Goal: Transaction & Acquisition: Book appointment/travel/reservation

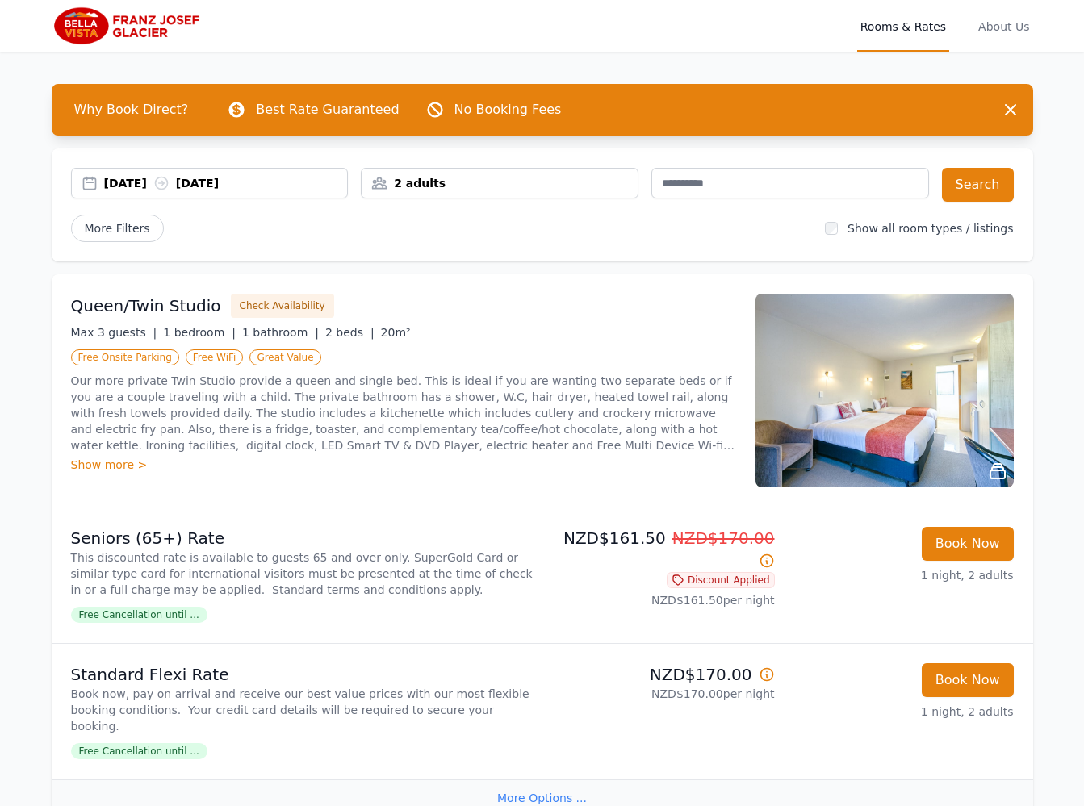
scroll to position [1, 0]
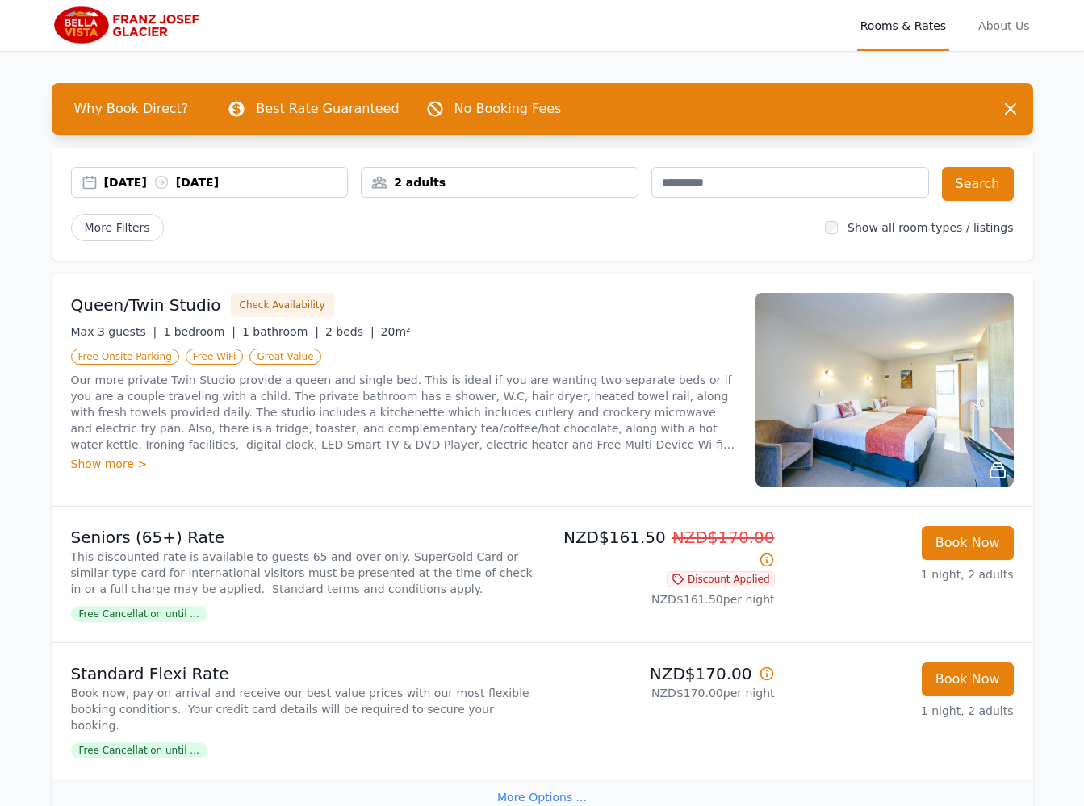
click at [127, 186] on div "16 Sep 2025 17 Sep 2025" at bounding box center [226, 182] width 244 height 16
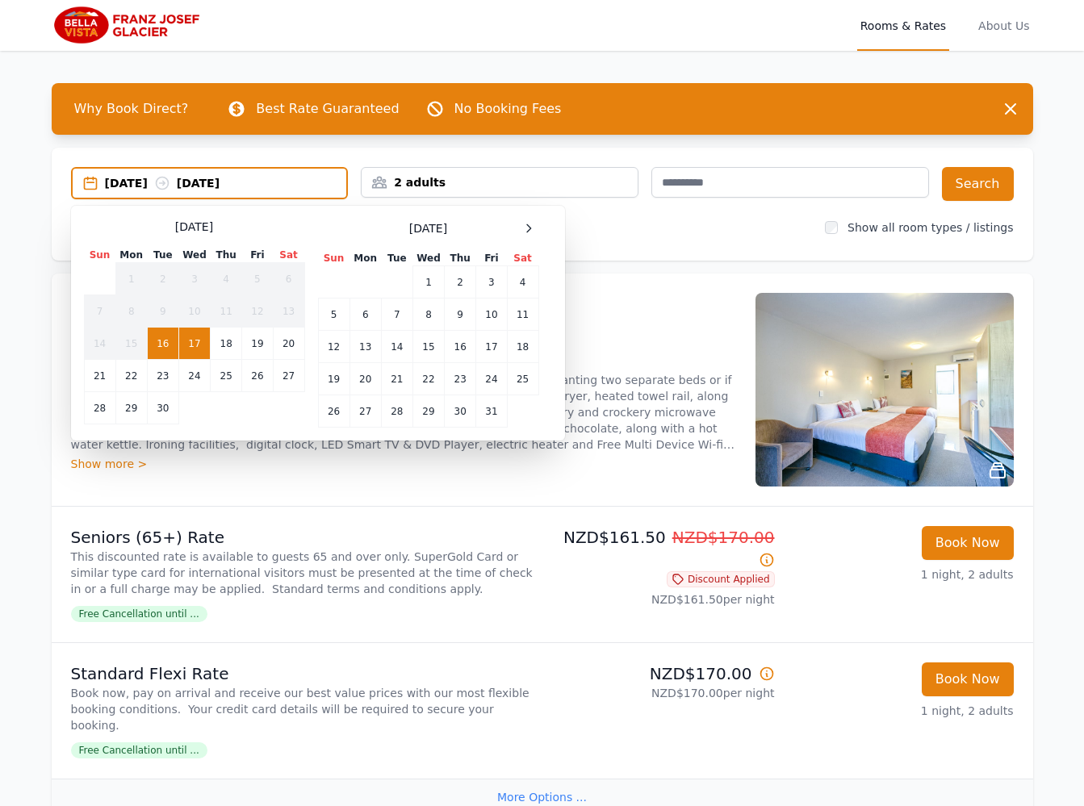
click at [541, 223] on div "September 2025 Sun Mon Tue Wed Thu Fri Sat 1 2 3 4 5 6 7 8 9 10 11 12 13 14 15 …" at bounding box center [318, 323] width 468 height 209
click at [532, 226] on icon at bounding box center [528, 228] width 13 height 13
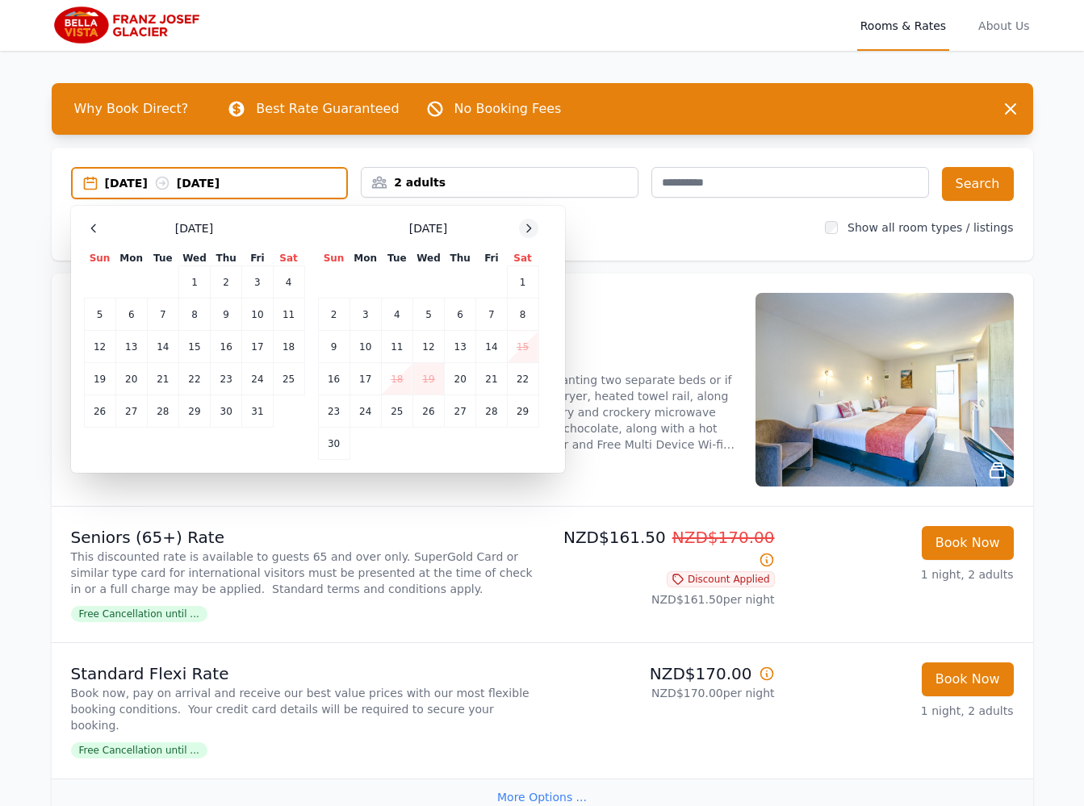
click at [532, 226] on icon at bounding box center [528, 228] width 13 height 13
click at [532, 225] on icon at bounding box center [528, 228] width 13 height 13
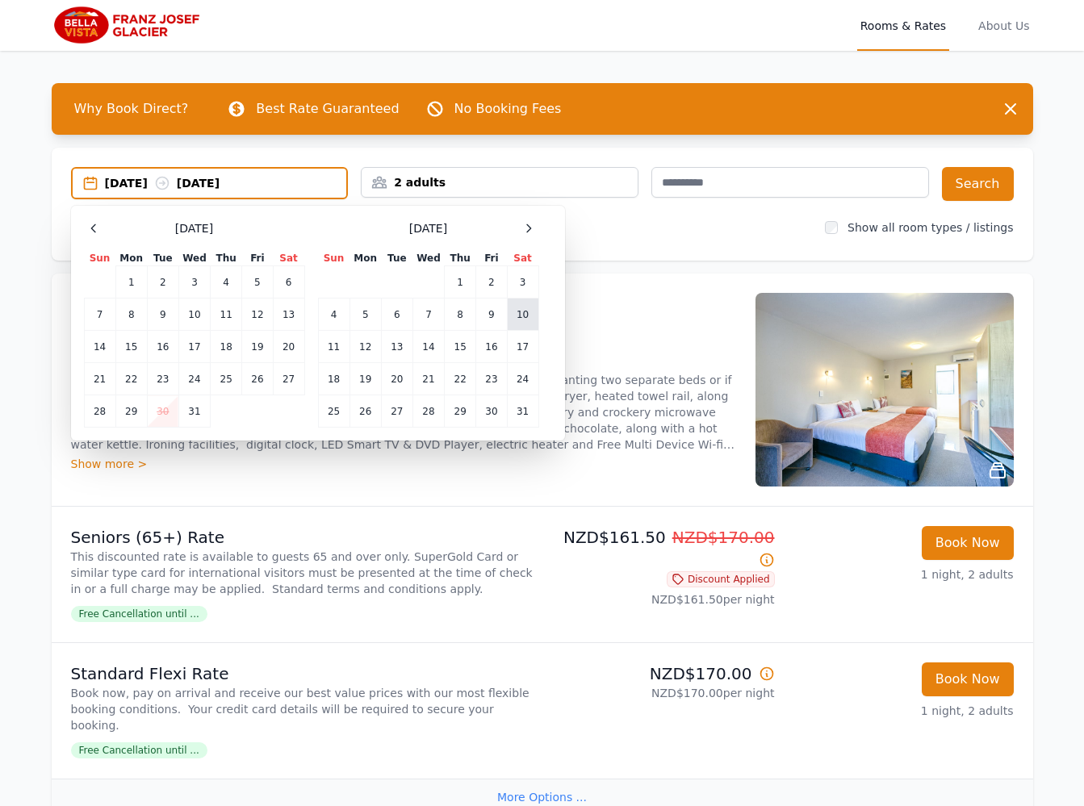
drag, startPoint x: 495, startPoint y: 317, endPoint x: 508, endPoint y: 317, distance: 13.7
click at [495, 317] on td "9" at bounding box center [491, 315] width 31 height 32
click at [514, 316] on td "10" at bounding box center [522, 315] width 31 height 32
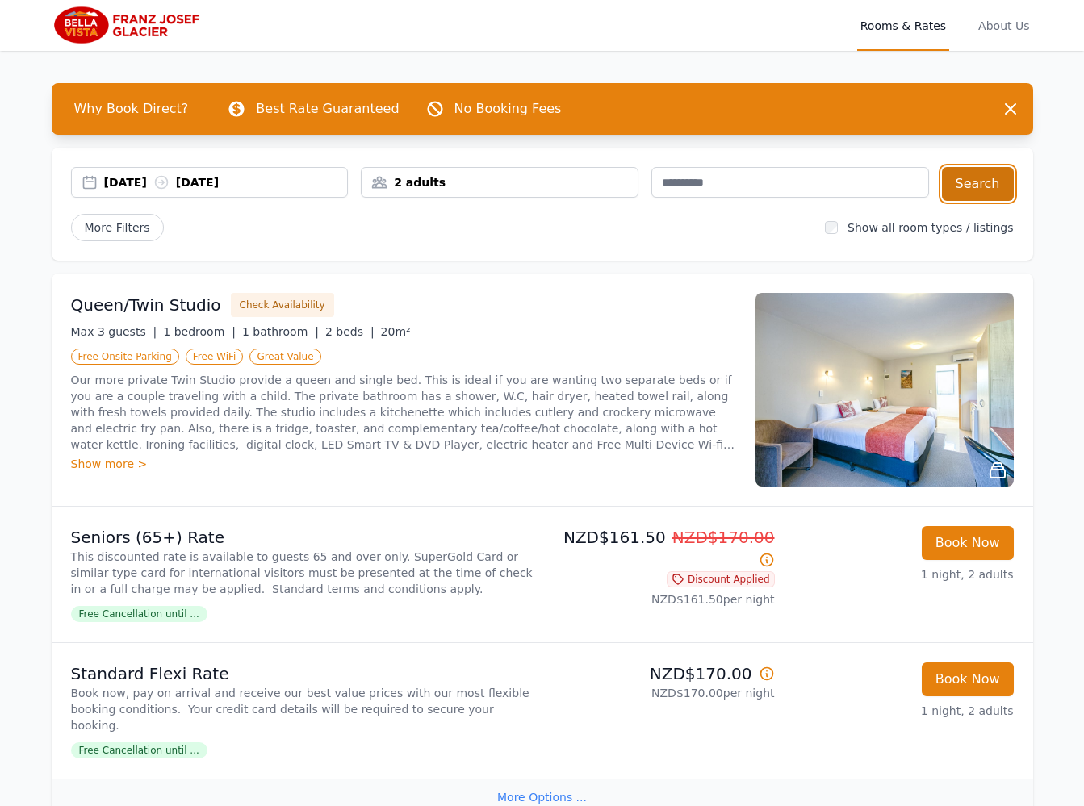
click at [987, 180] on button "Search" at bounding box center [978, 184] width 72 height 34
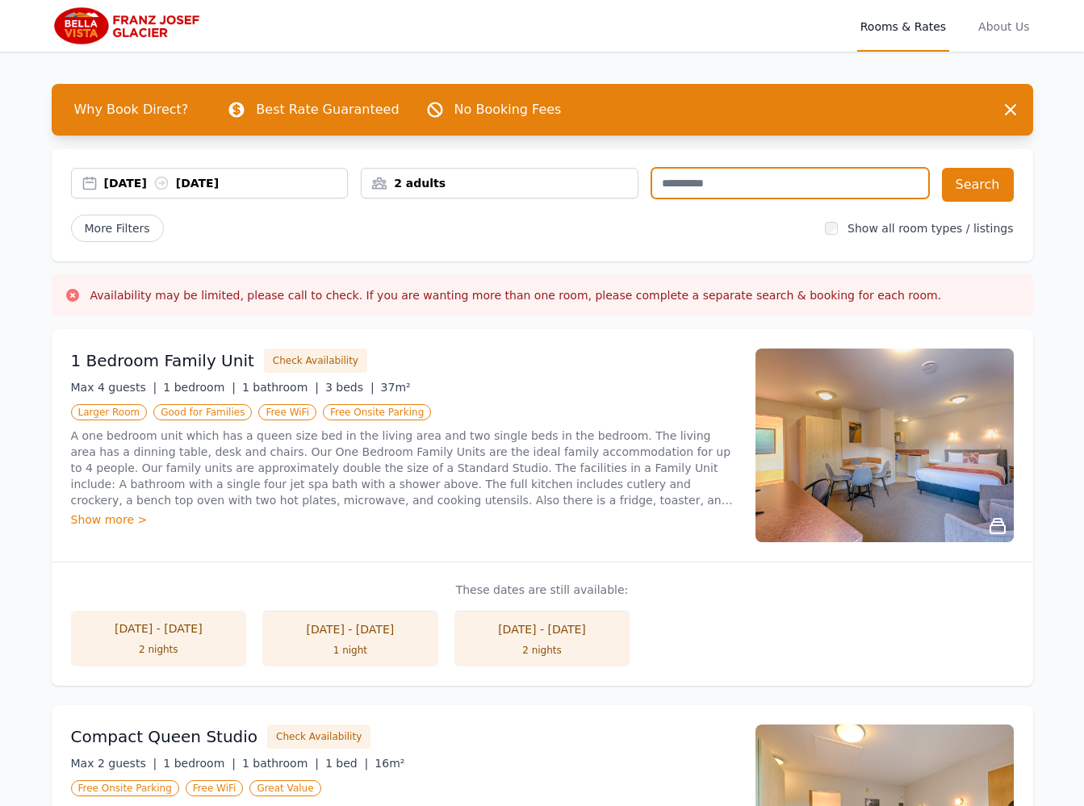
click at [755, 177] on input "text" at bounding box center [790, 183] width 278 height 31
type input "*"
type input "********"
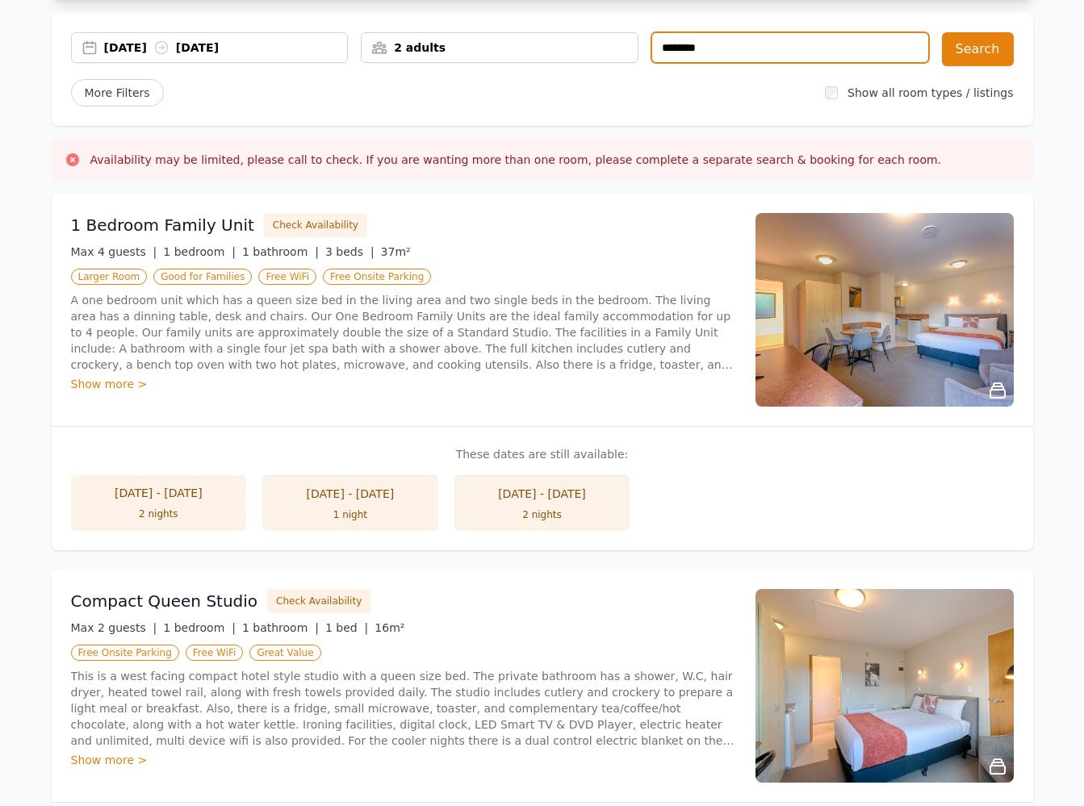
scroll to position [136, 0]
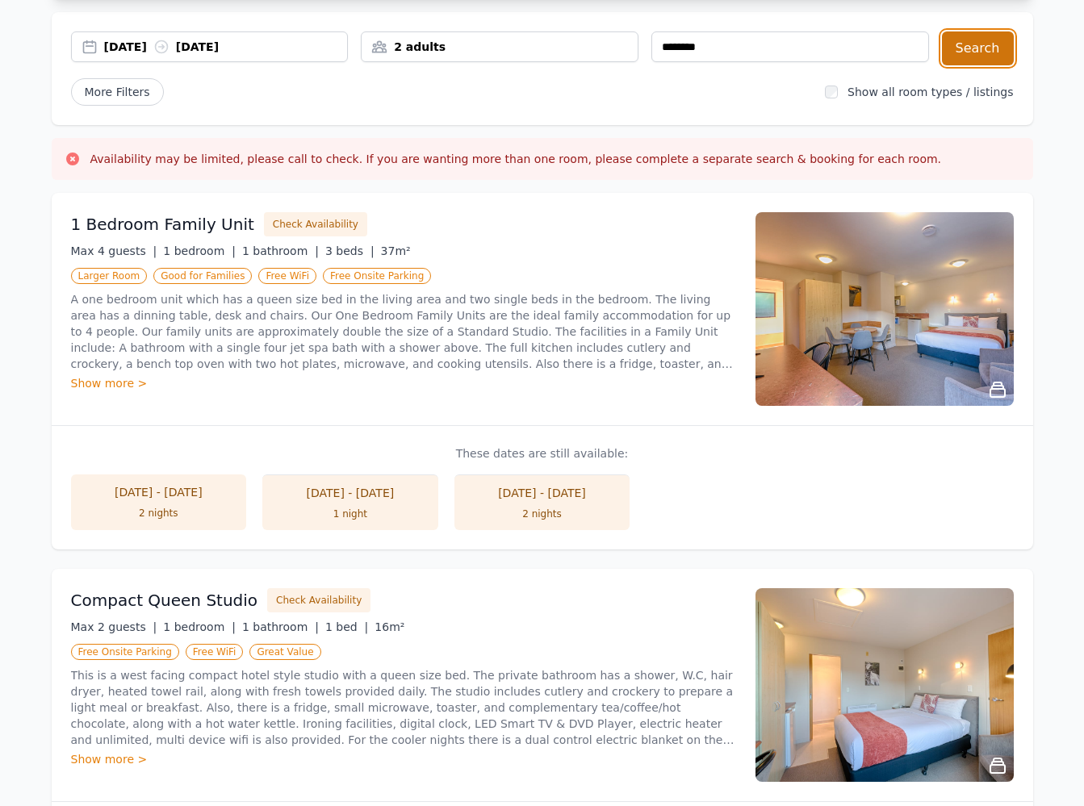
click at [965, 49] on button "Search" at bounding box center [978, 48] width 72 height 34
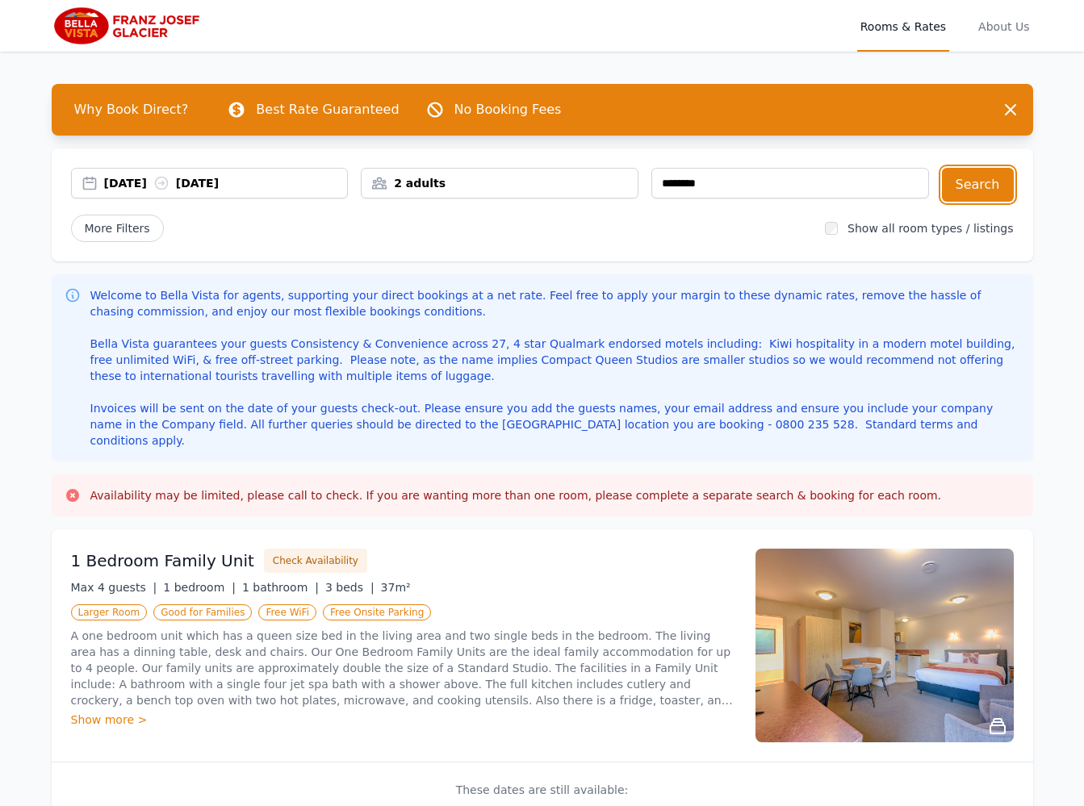
click at [284, 186] on div "09 Jan 2026 10 Jan 2026" at bounding box center [226, 183] width 244 height 16
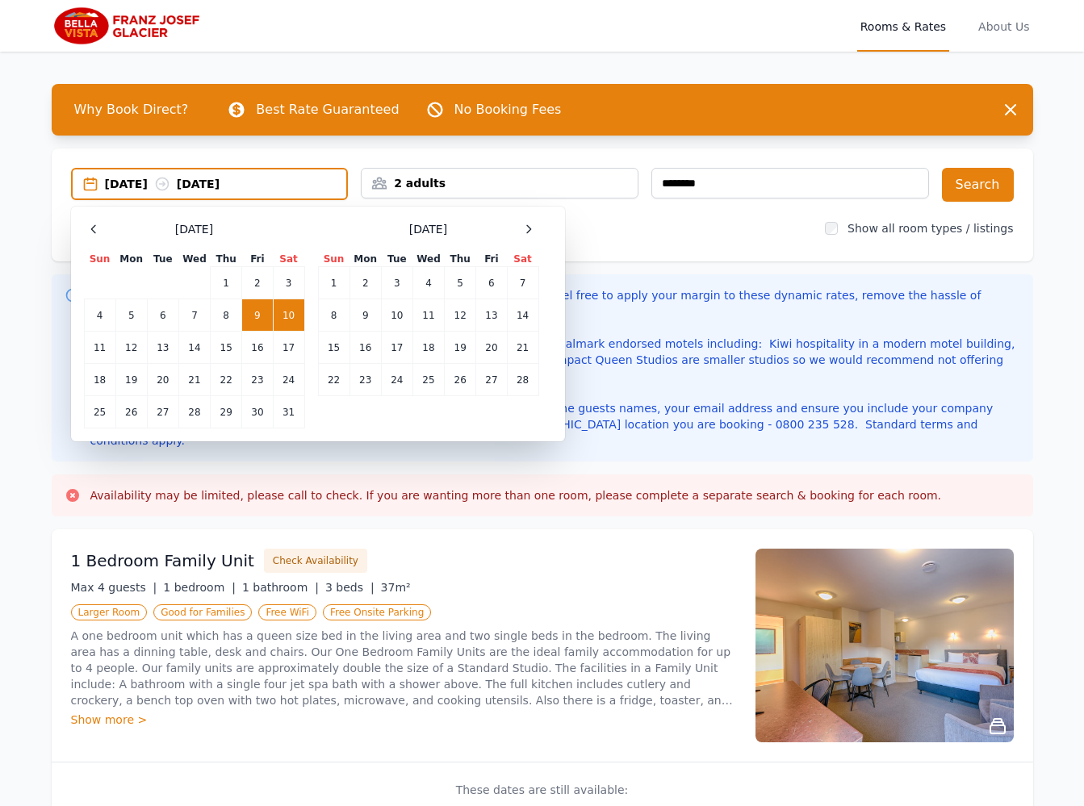
click at [259, 313] on td "9" at bounding box center [257, 315] width 31 height 32
click at [100, 346] on td "11" at bounding box center [99, 348] width 31 height 32
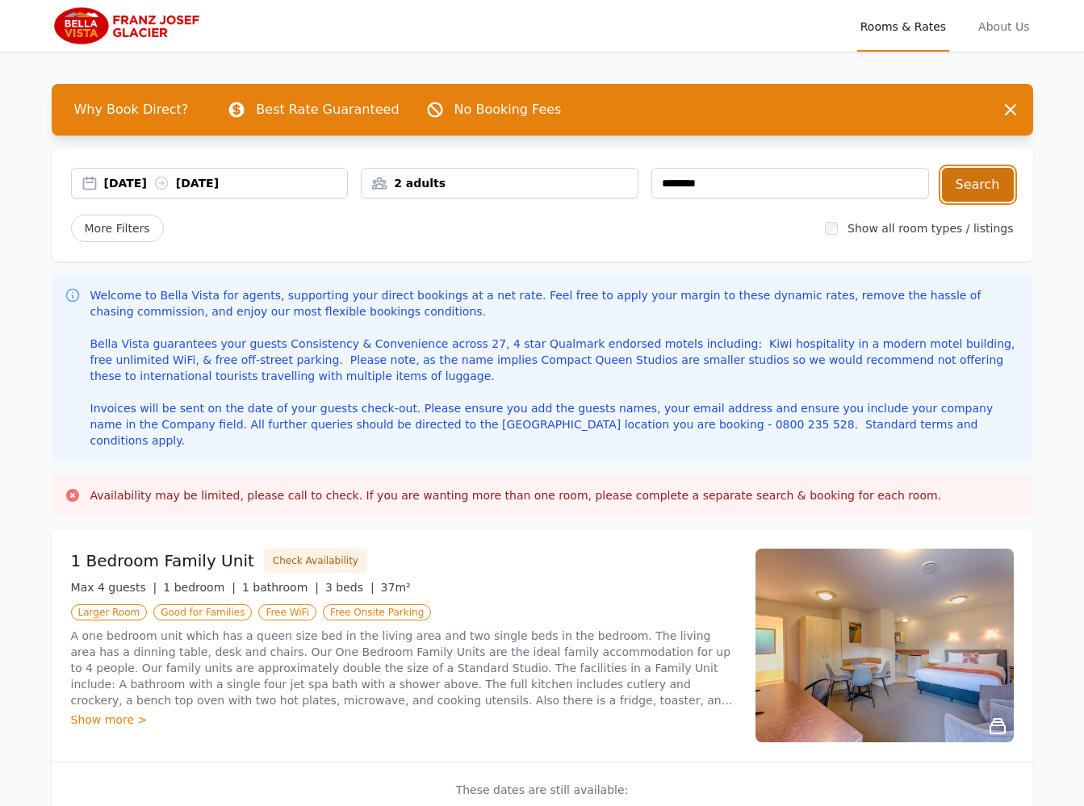
click at [965, 178] on button "Search" at bounding box center [978, 185] width 72 height 34
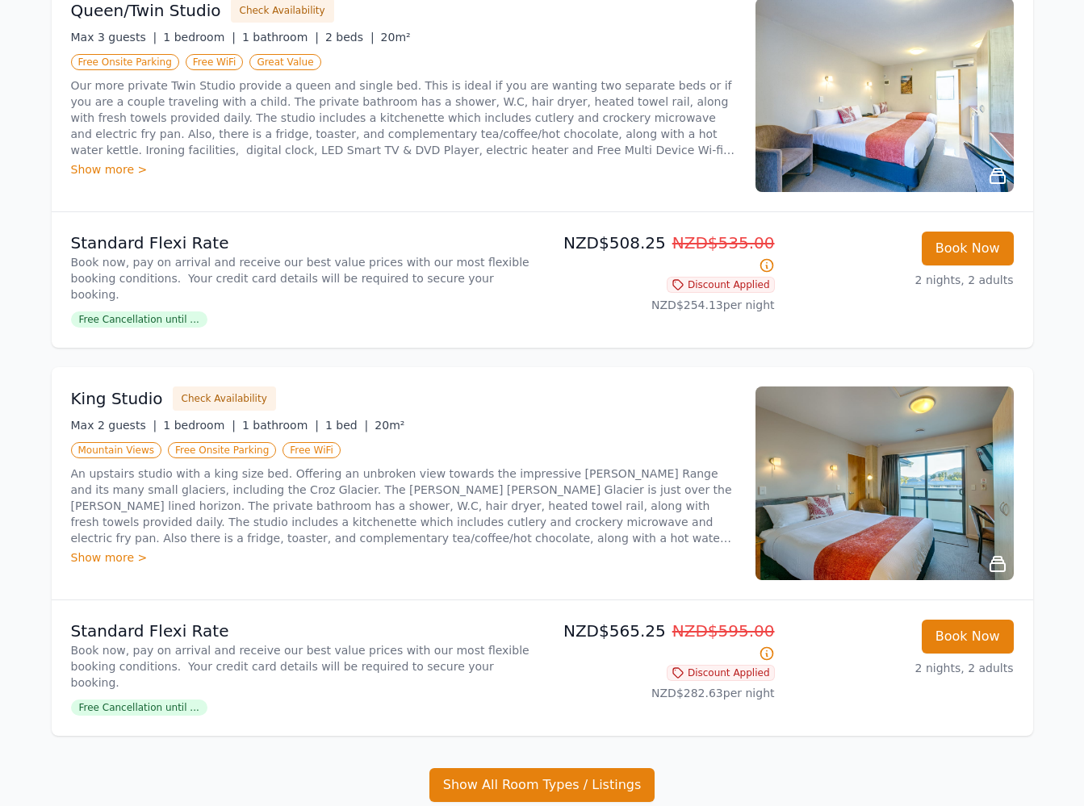
scroll to position [1297, 0]
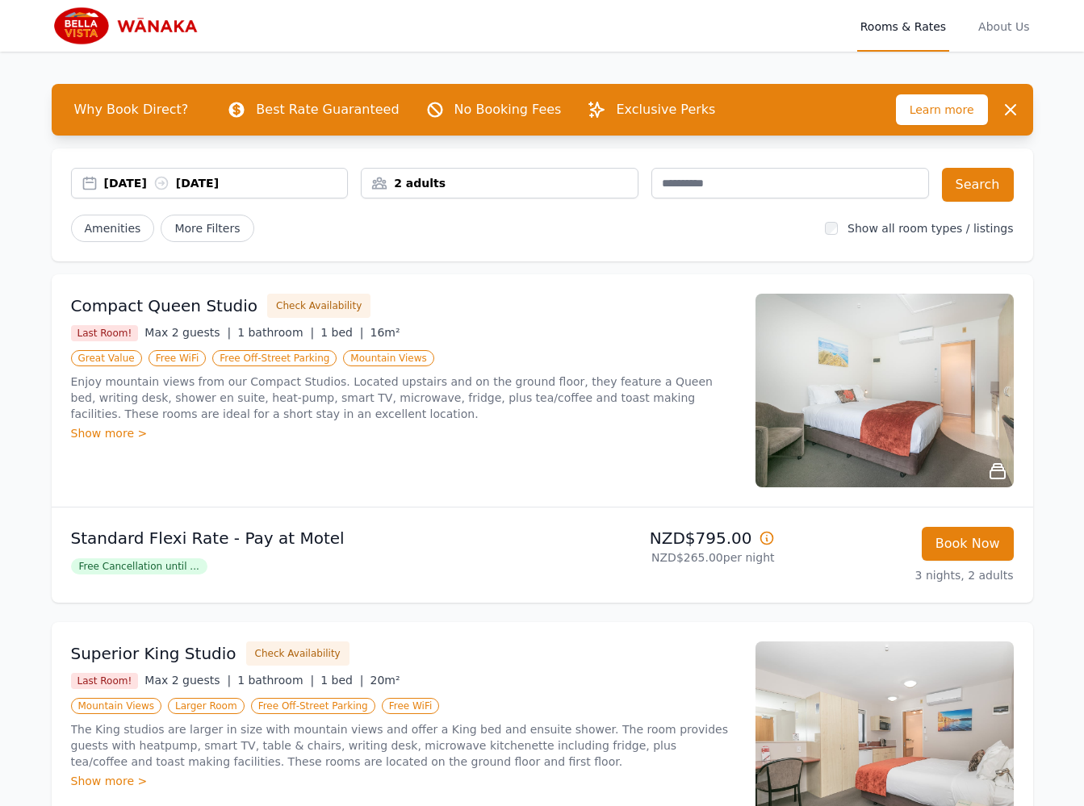
click at [145, 178] on div "23 Sep 2025 26 Sep 2025" at bounding box center [226, 183] width 244 height 16
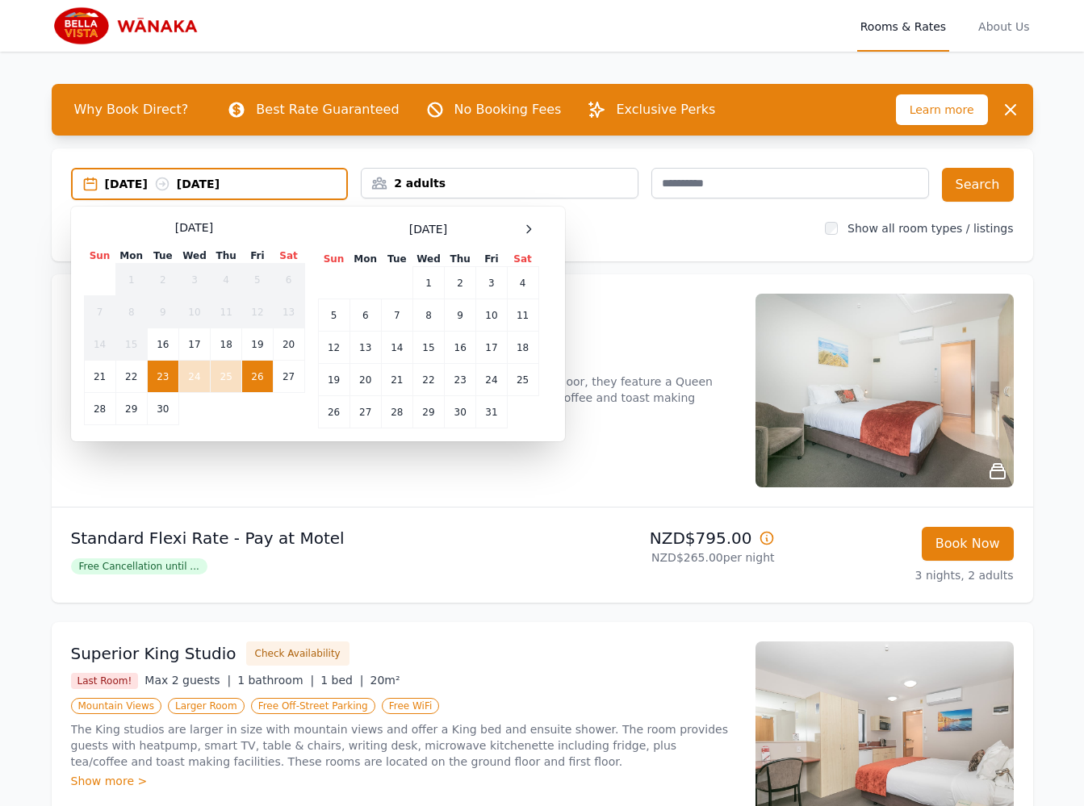
click at [520, 234] on div at bounding box center [528, 228] width 19 height 19
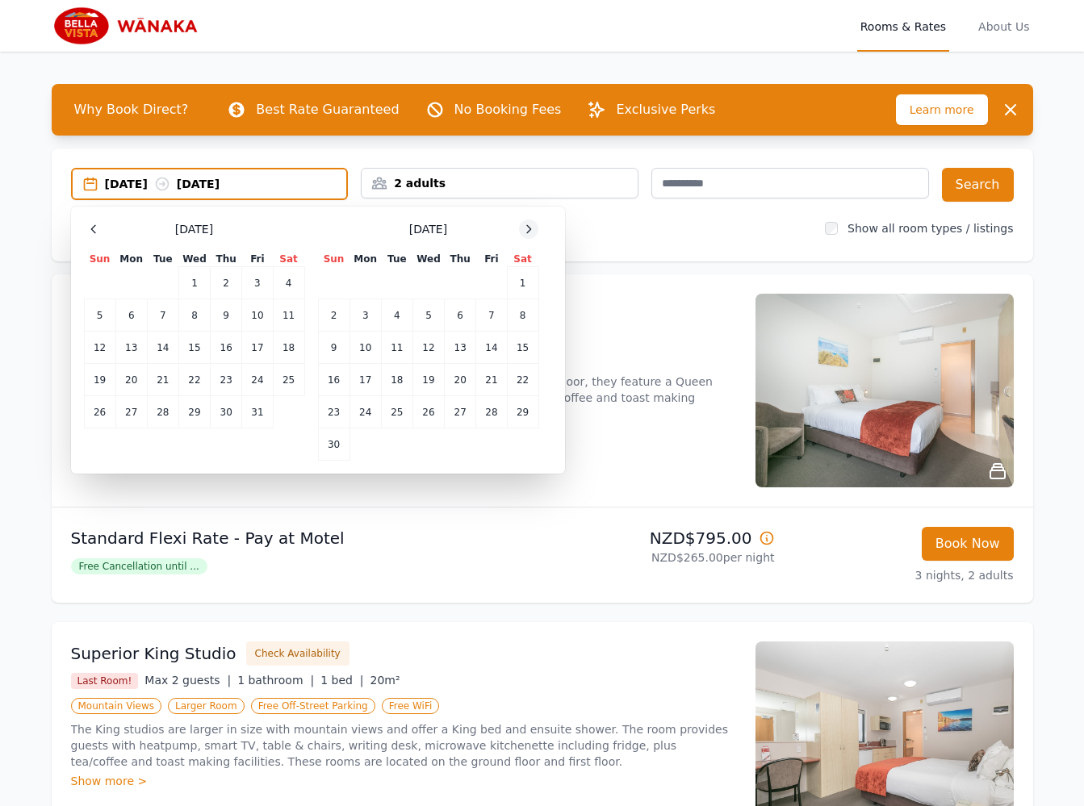
click at [520, 233] on span at bounding box center [528, 228] width 19 height 19
click at [520, 233] on div at bounding box center [528, 228] width 19 height 19
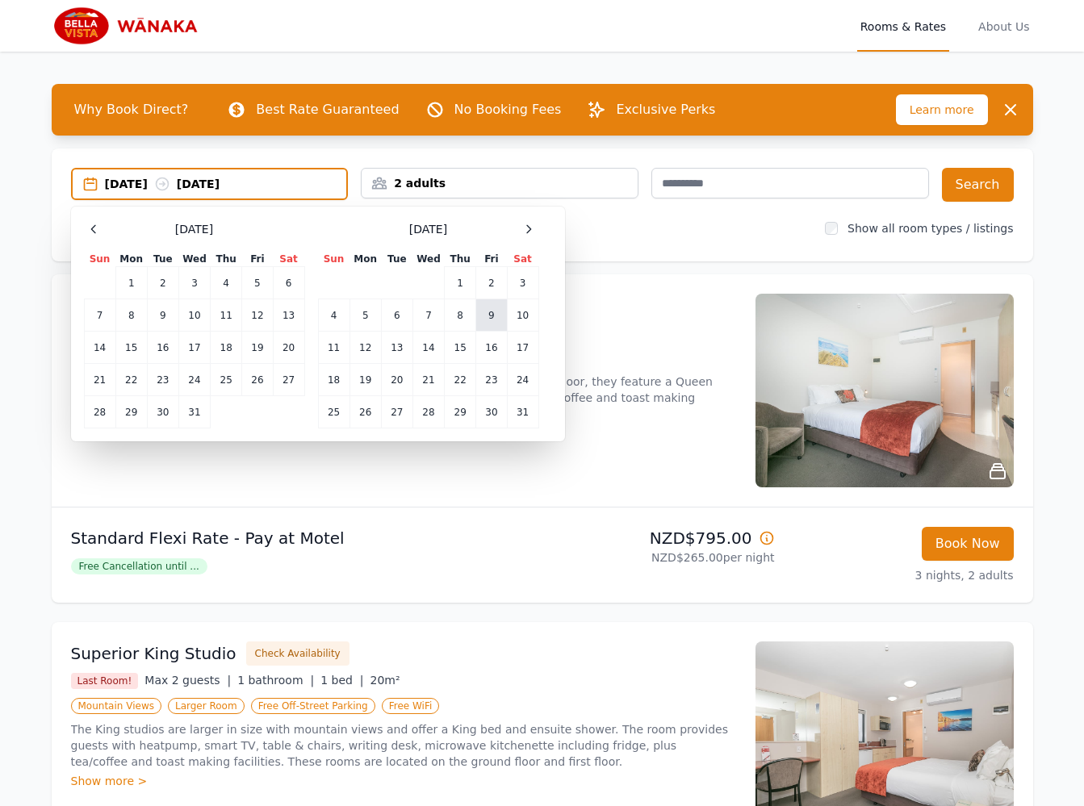
drag, startPoint x: 516, startPoint y: 310, endPoint x: 500, endPoint y: 315, distance: 16.3
click at [514, 310] on td "10" at bounding box center [522, 315] width 31 height 32
click at [358, 344] on td "12" at bounding box center [364, 348] width 31 height 32
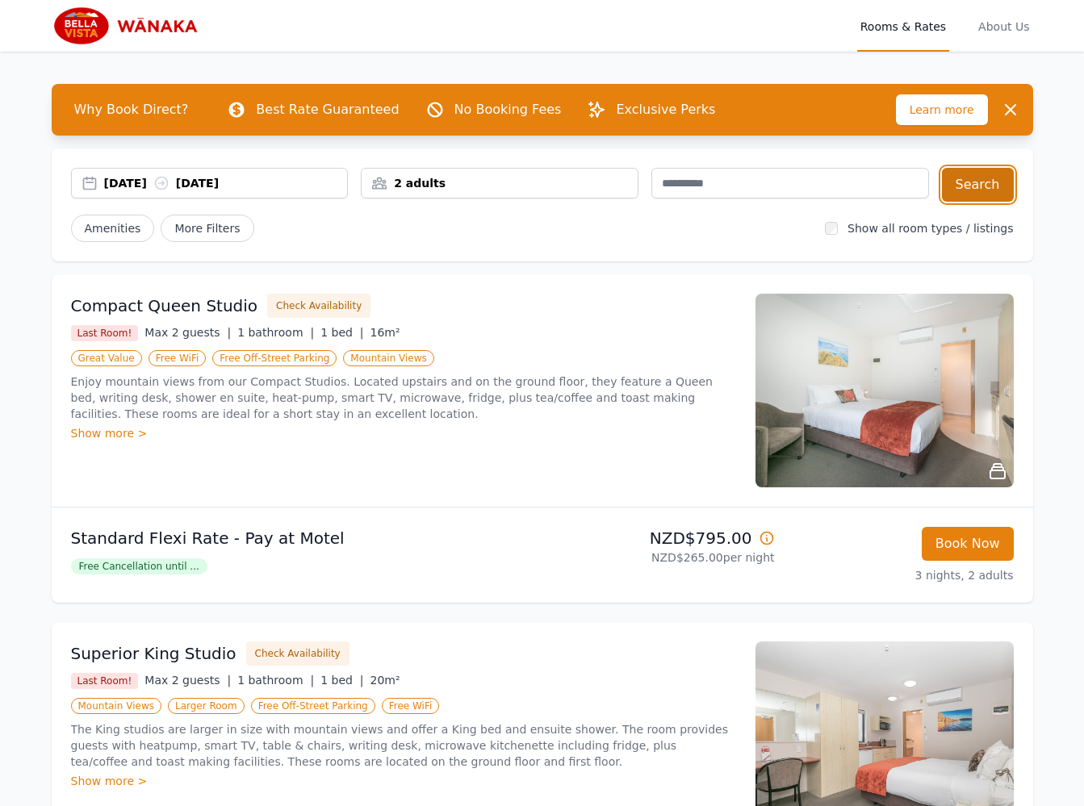
click at [964, 182] on button "Search" at bounding box center [978, 185] width 72 height 34
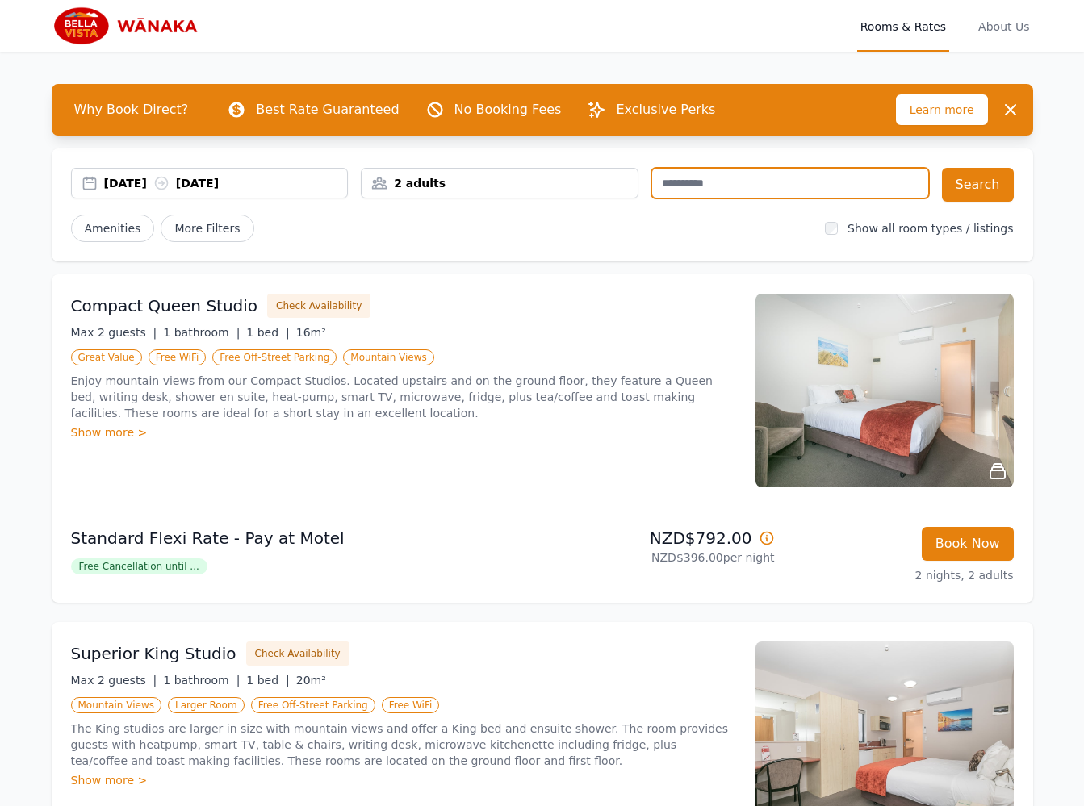
click at [741, 191] on input "text" at bounding box center [790, 183] width 278 height 31
type input "********"
click at [982, 180] on button "Search" at bounding box center [978, 185] width 72 height 34
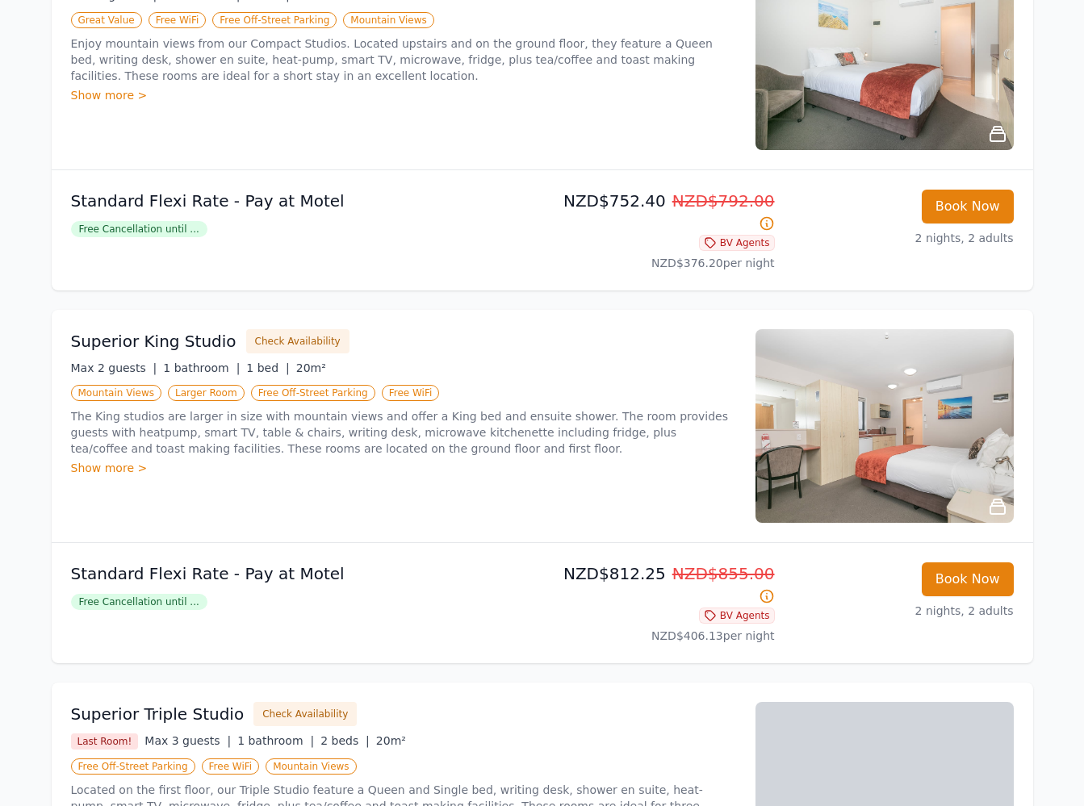
scroll to position [538, 0]
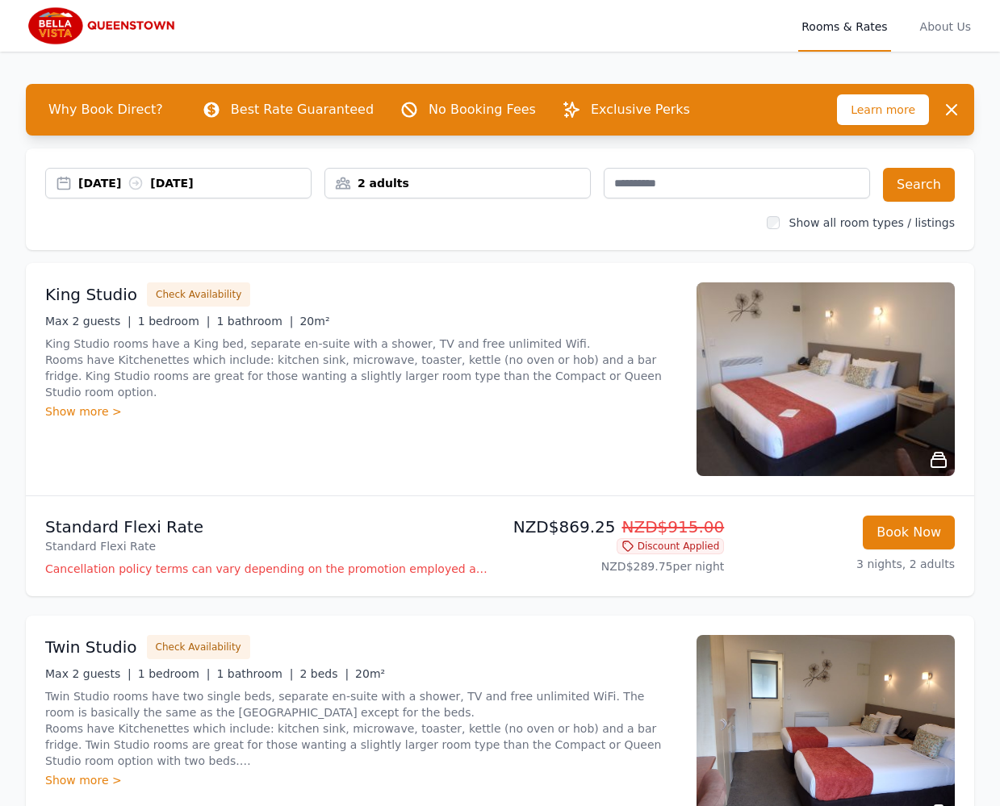
click at [684, 199] on div at bounding box center [736, 185] width 266 height 34
click at [682, 190] on input "text" at bounding box center [736, 183] width 266 height 31
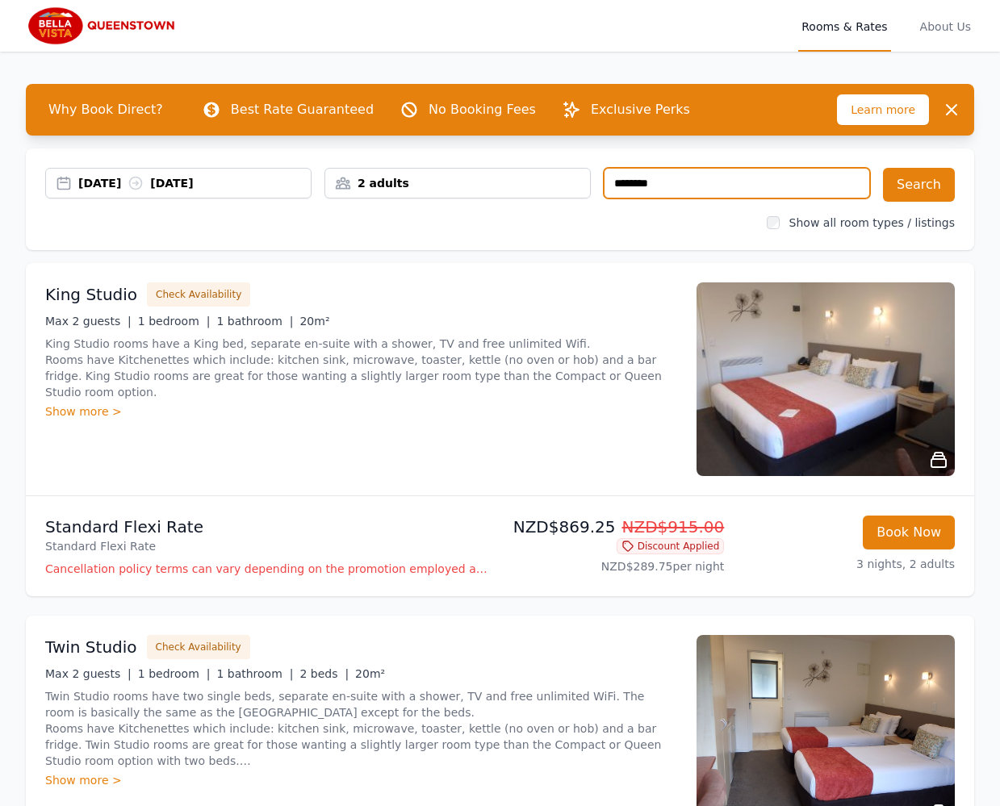
type input "********"
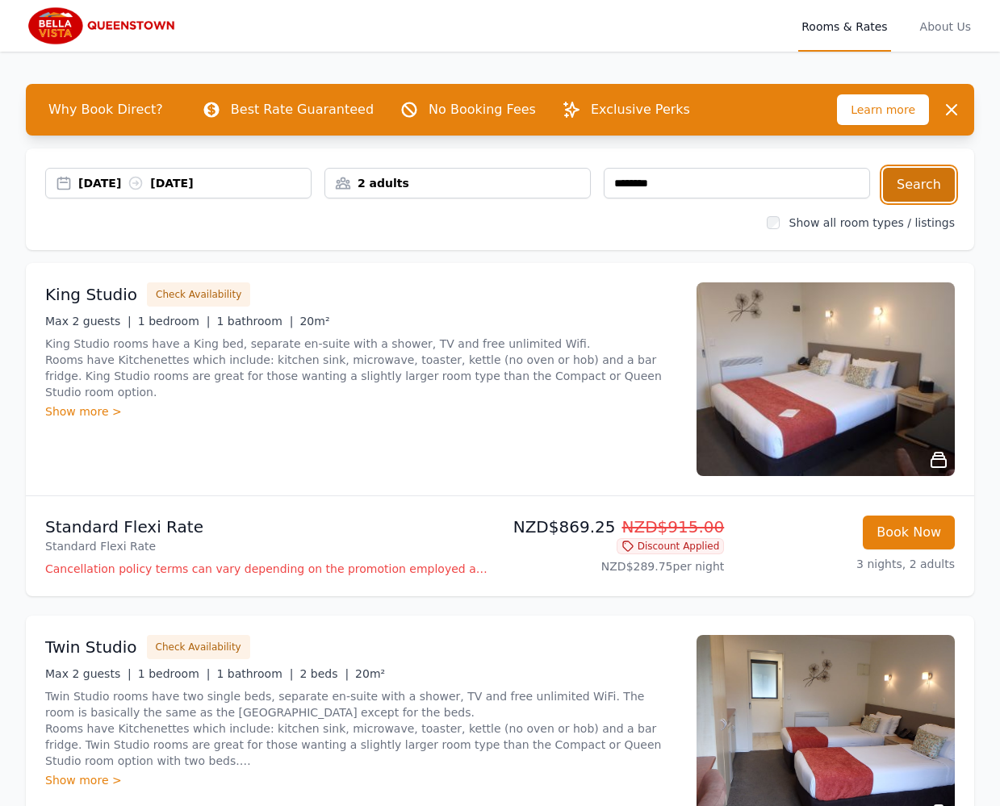
click at [924, 183] on button "Search" at bounding box center [919, 185] width 72 height 34
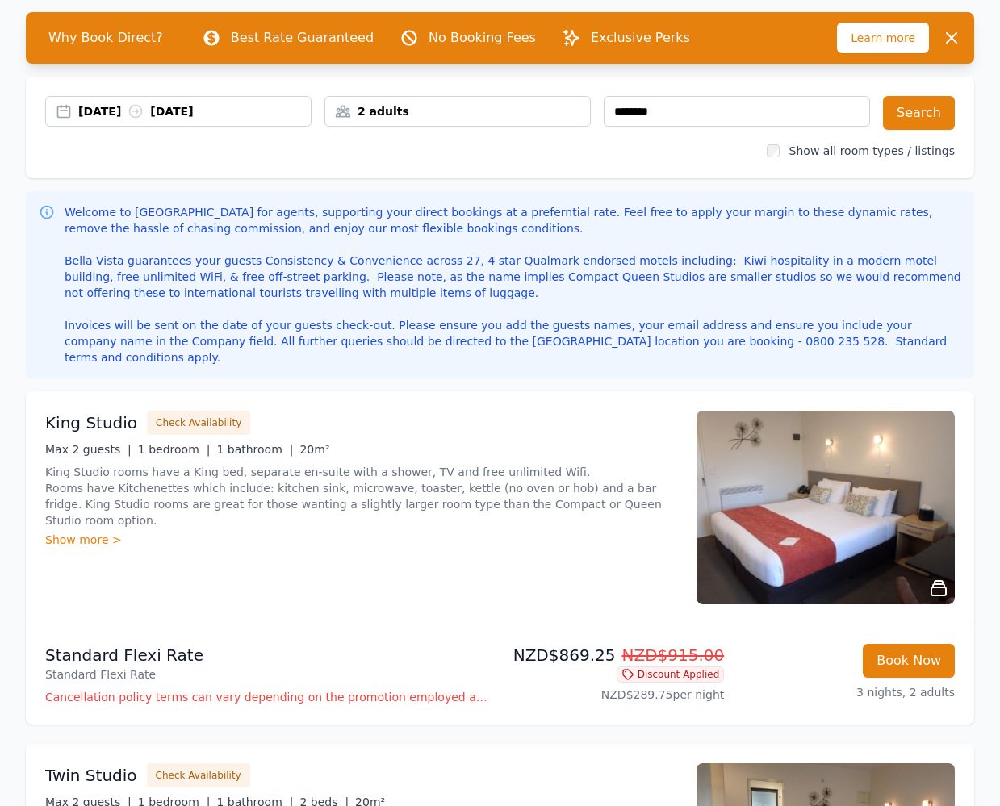
scroll to position [65, 0]
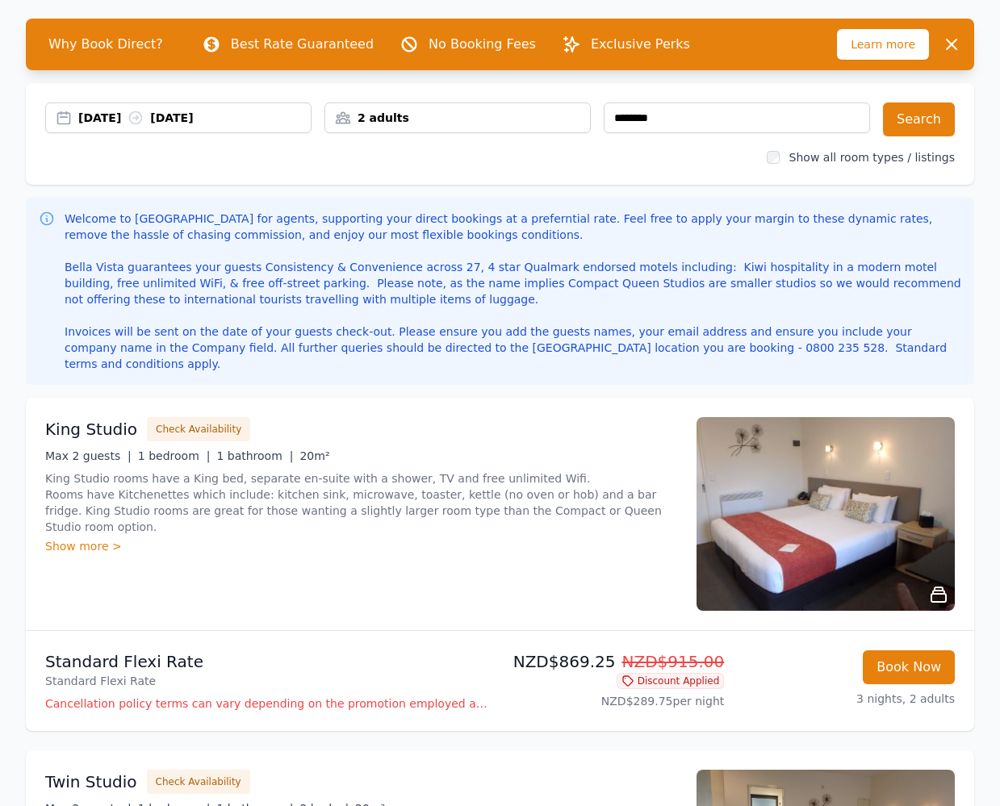
click at [830, 514] on img at bounding box center [825, 514] width 258 height 194
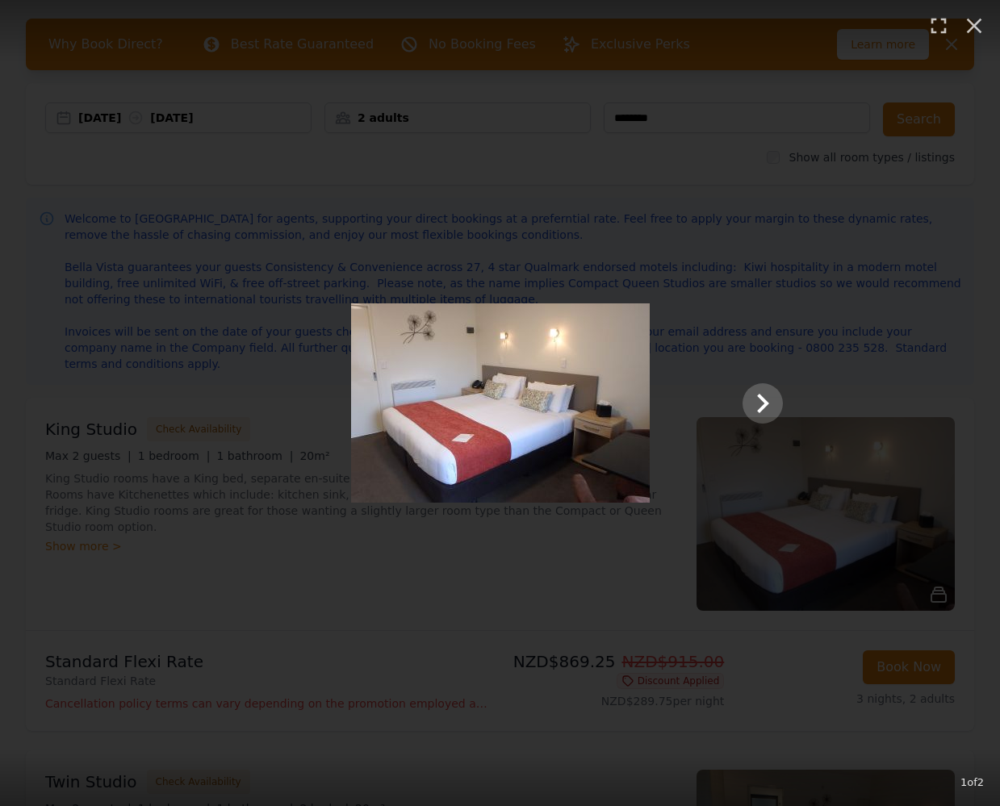
click at [815, 525] on div "1 of 2" at bounding box center [500, 403] width 1000 height 806
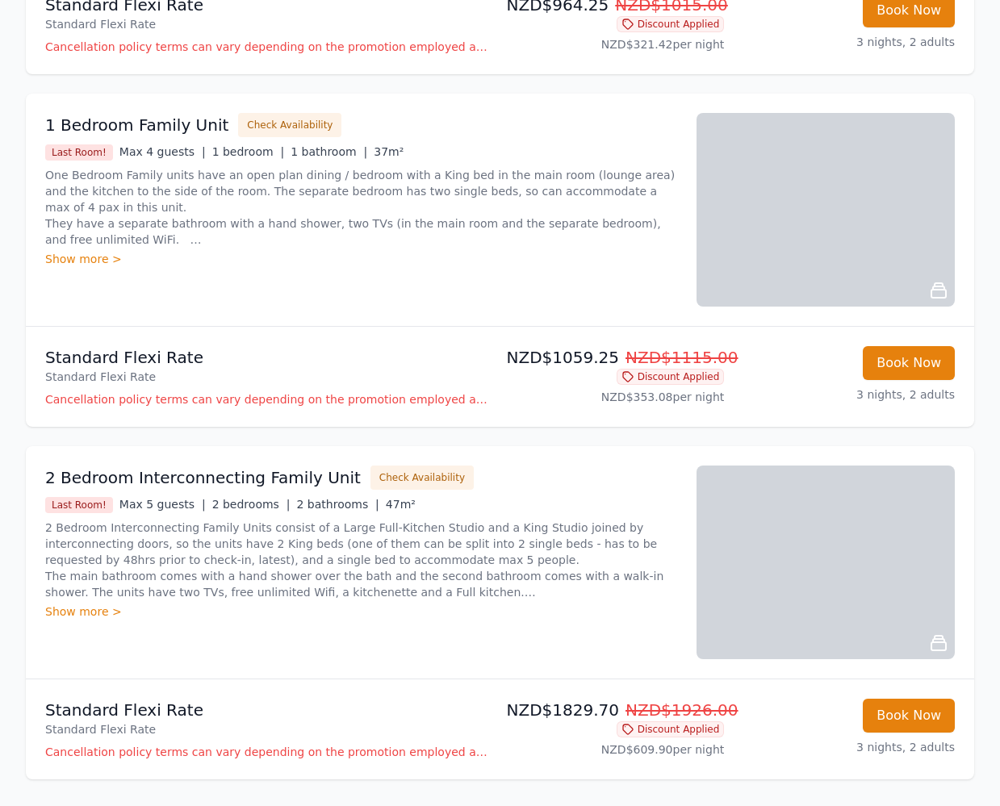
scroll to position [1408, 0]
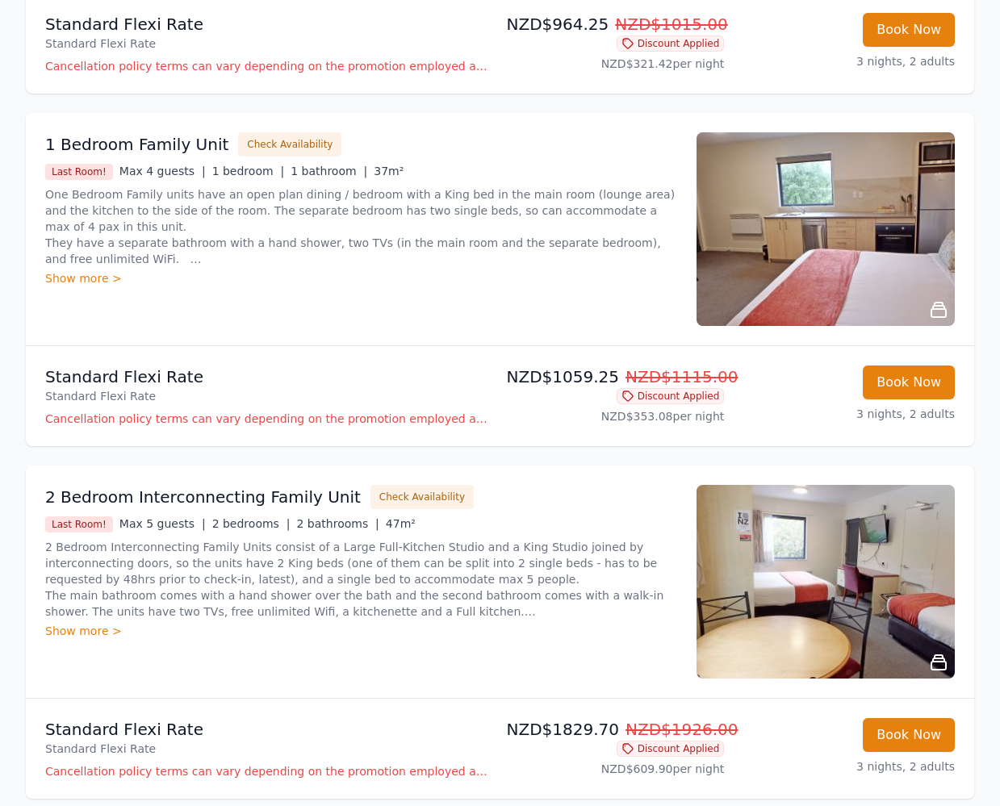
click at [861, 264] on img at bounding box center [825, 229] width 258 height 194
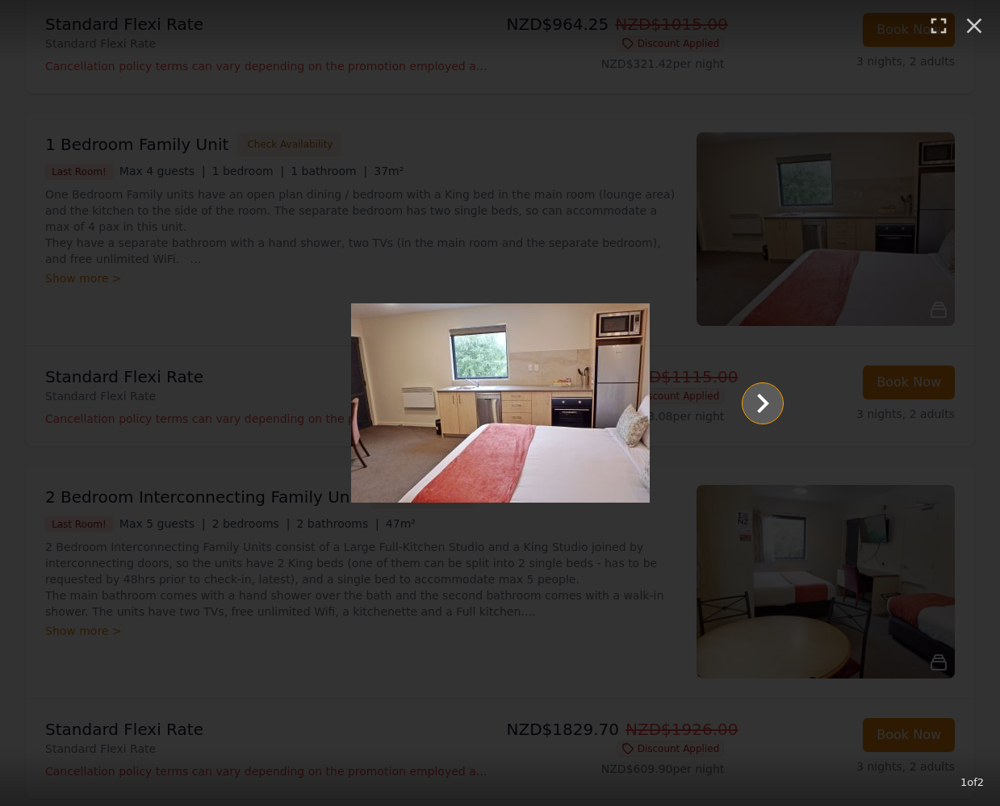
click at [758, 403] on icon "Show slide 2 of 2" at bounding box center [762, 403] width 39 height 39
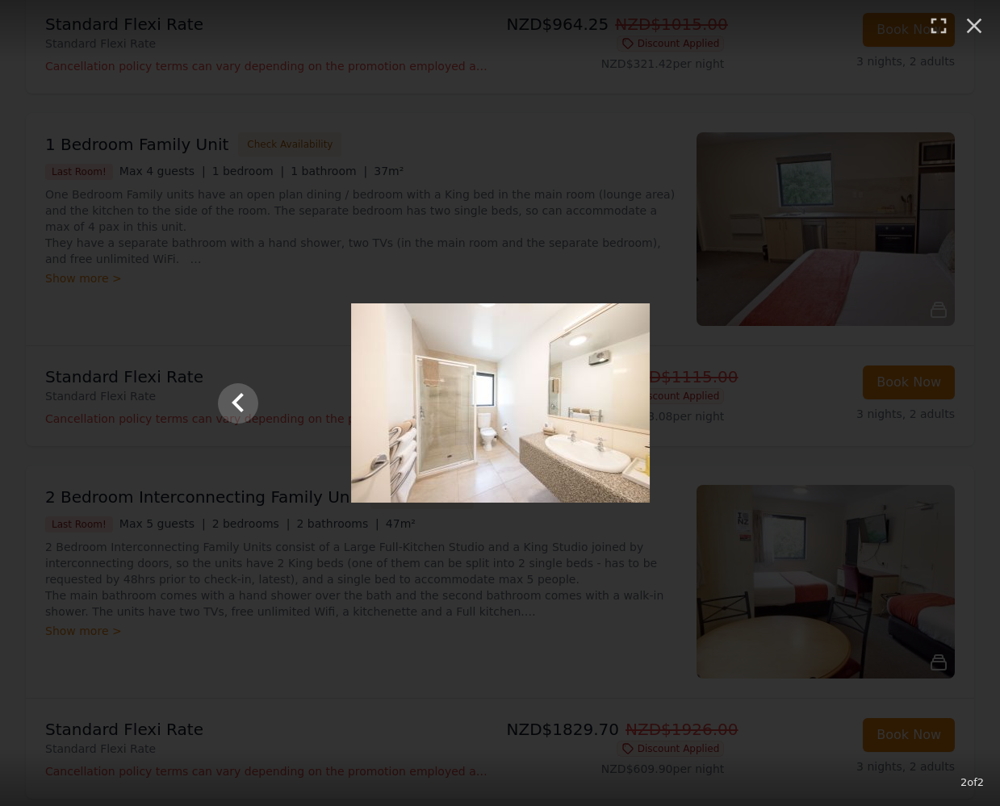
click at [755, 406] on div at bounding box center [500, 402] width 597 height 199
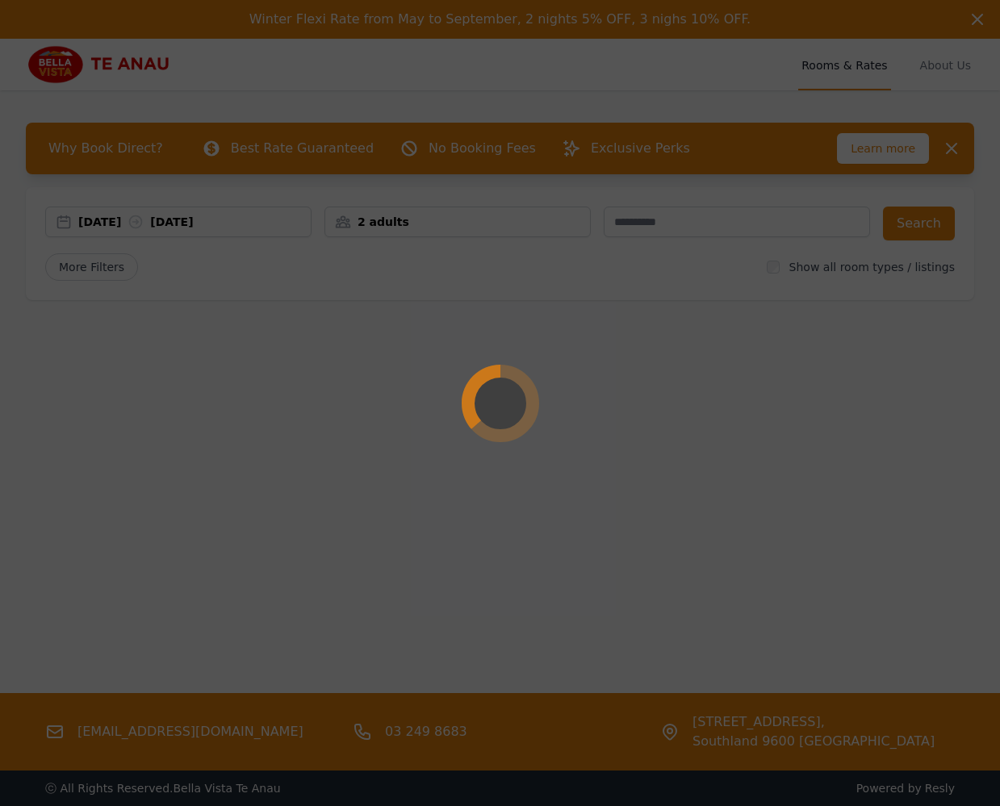
click at [689, 220] on div at bounding box center [500, 403] width 1000 height 806
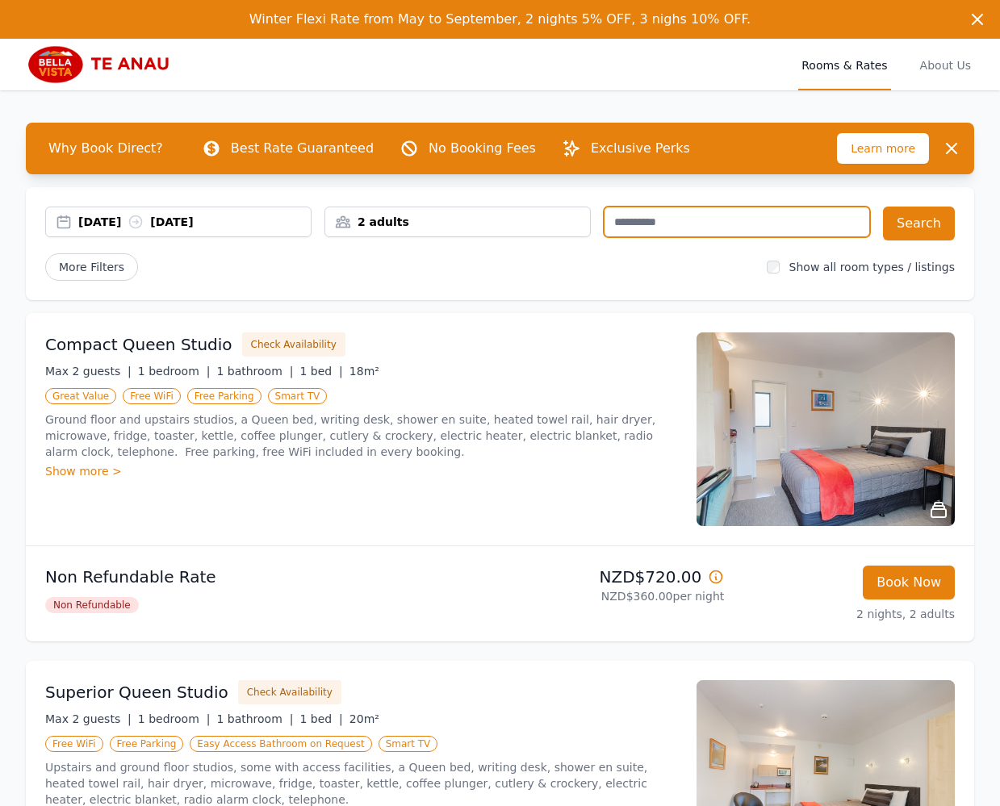
click at [700, 215] on input "text" at bounding box center [736, 222] width 266 height 31
type input "********"
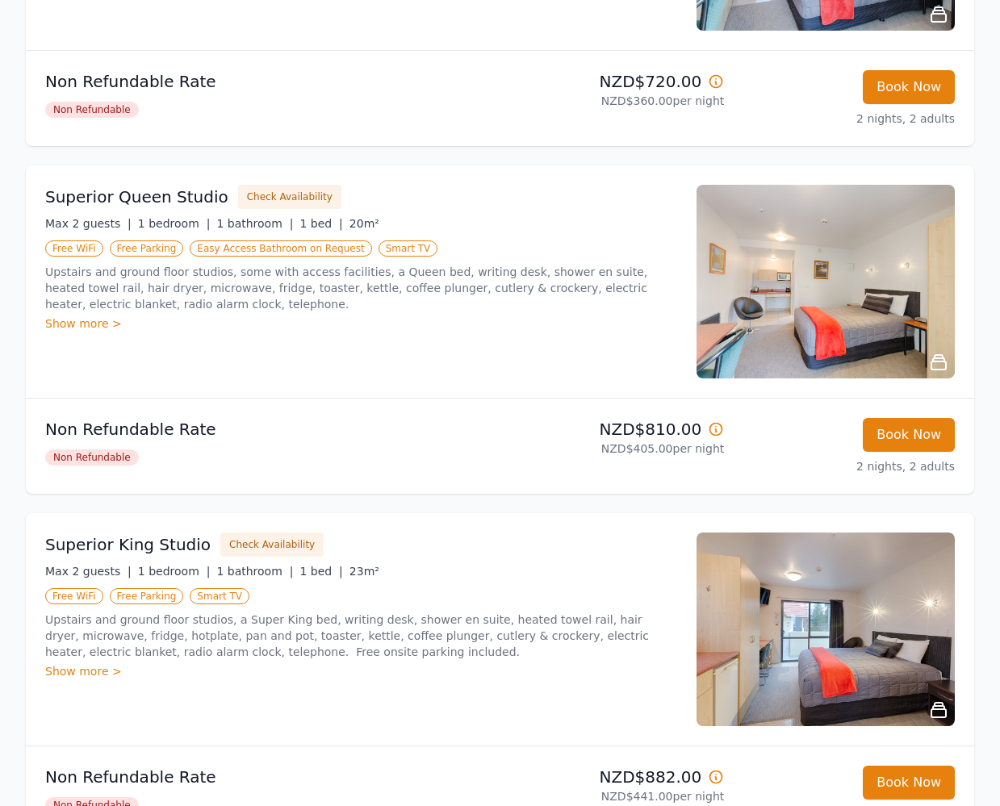
scroll to position [496, 0]
click at [732, 304] on img at bounding box center [825, 281] width 258 height 194
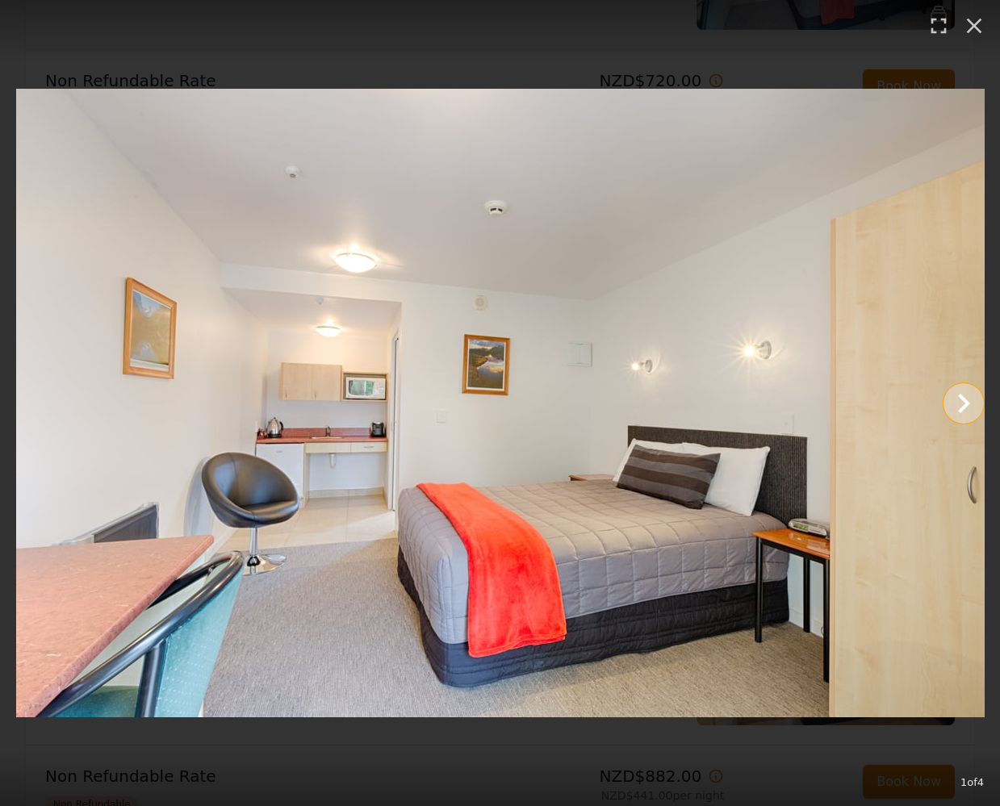
click at [968, 406] on icon "Show slide 2 of 4" at bounding box center [963, 403] width 39 height 39
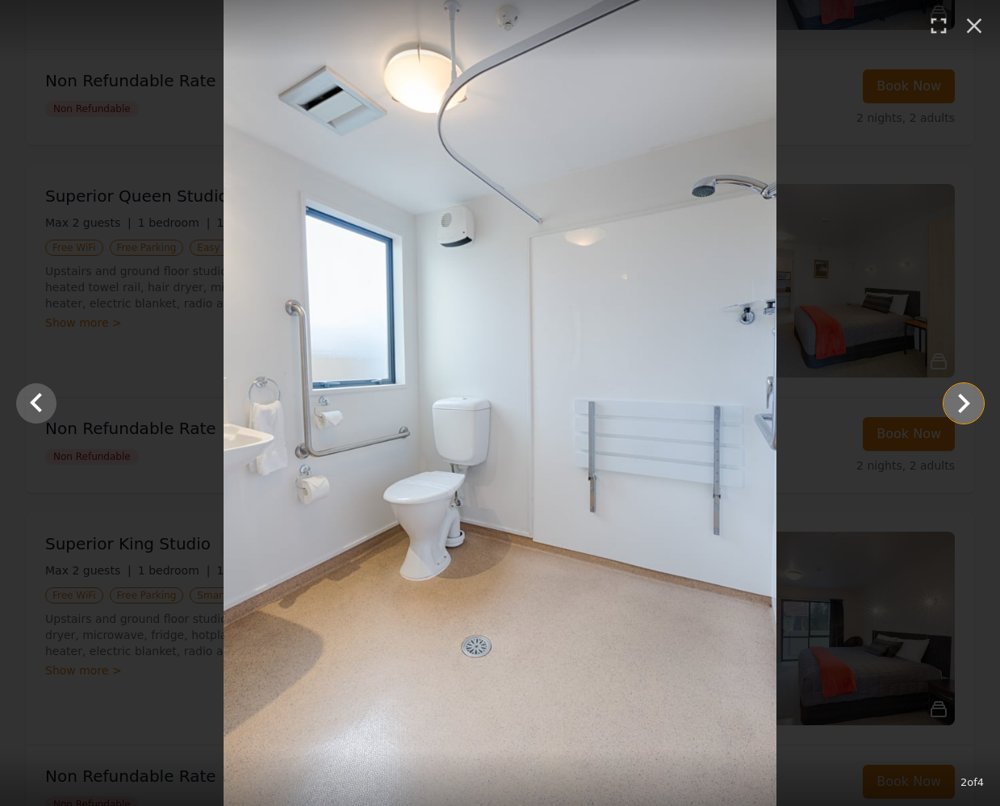
click at [968, 406] on icon "Show slide 3 of 4" at bounding box center [963, 403] width 39 height 39
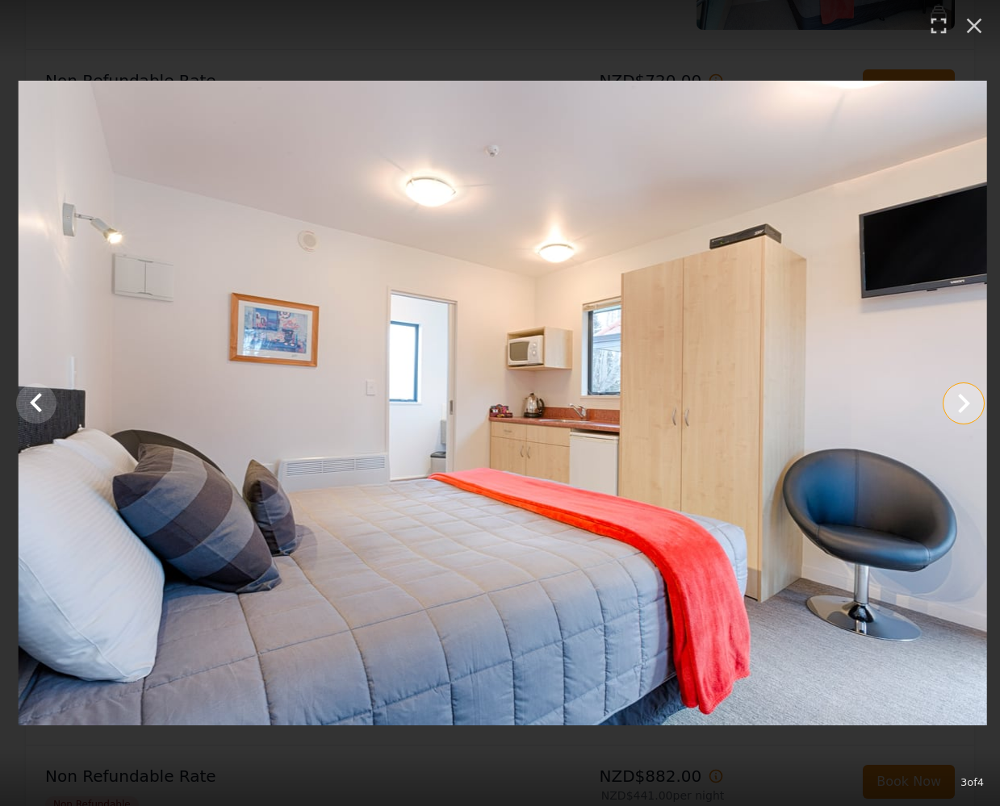
click at [968, 406] on icon "Show slide 4 of 4" at bounding box center [963, 403] width 39 height 39
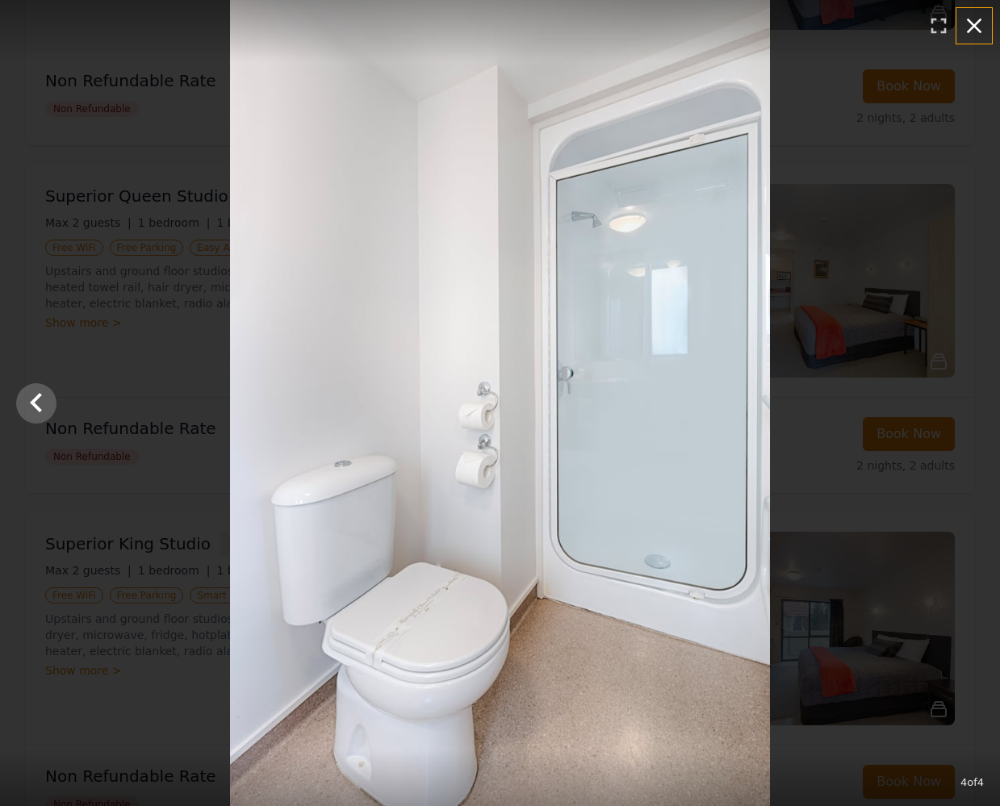
click at [978, 23] on icon "button" at bounding box center [974, 26] width 15 height 15
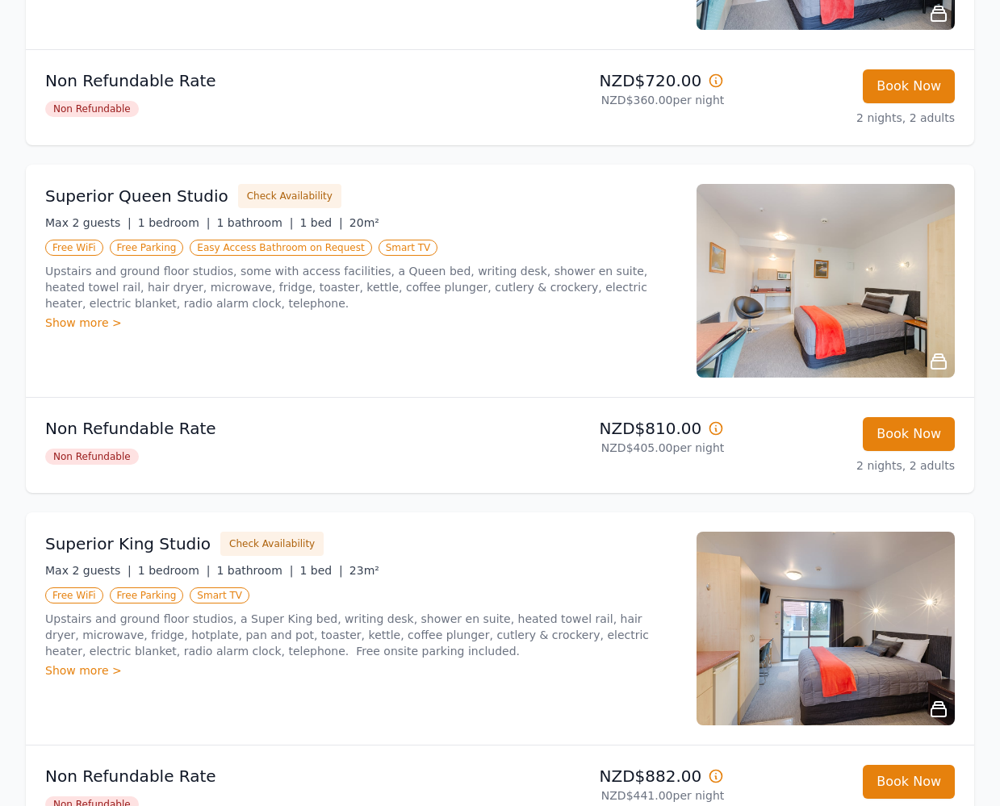
click at [87, 325] on div "Show more >" at bounding box center [361, 323] width 632 height 16
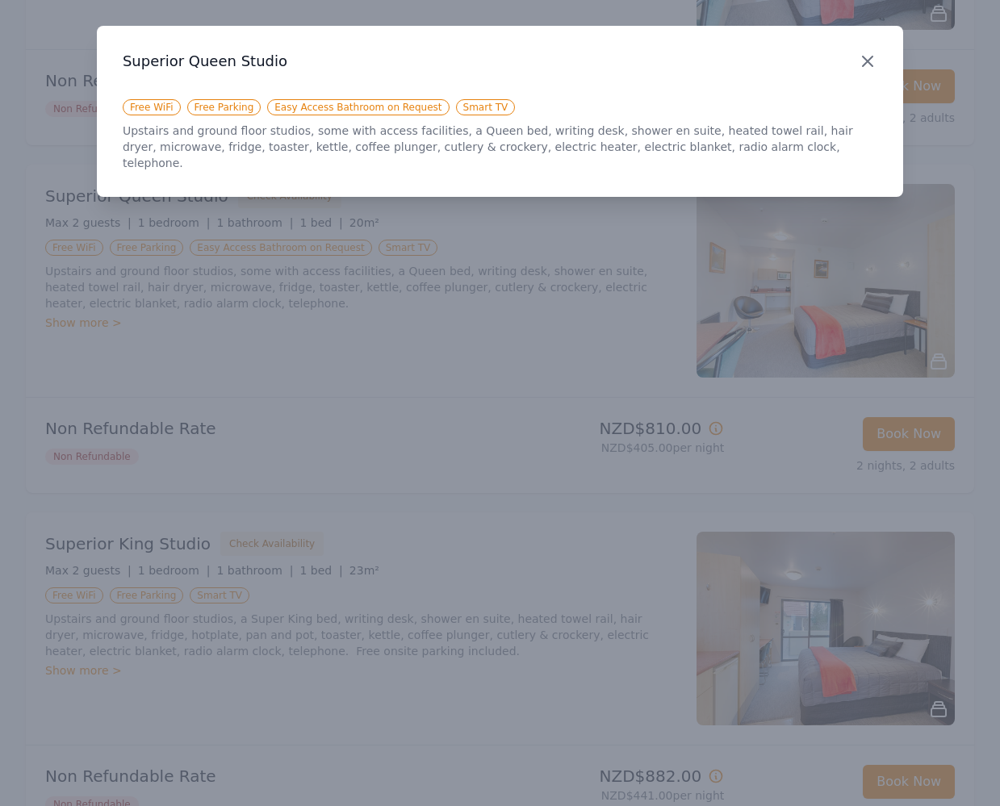
click at [869, 62] on icon "button" at bounding box center [867, 61] width 19 height 19
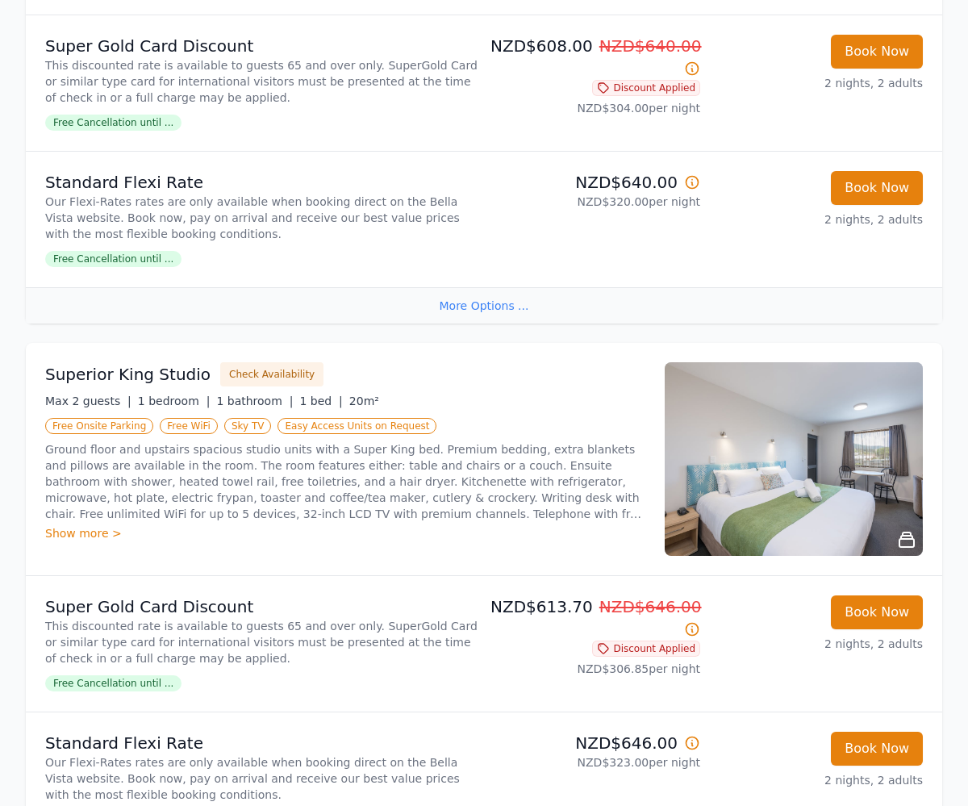
scroll to position [1073, 0]
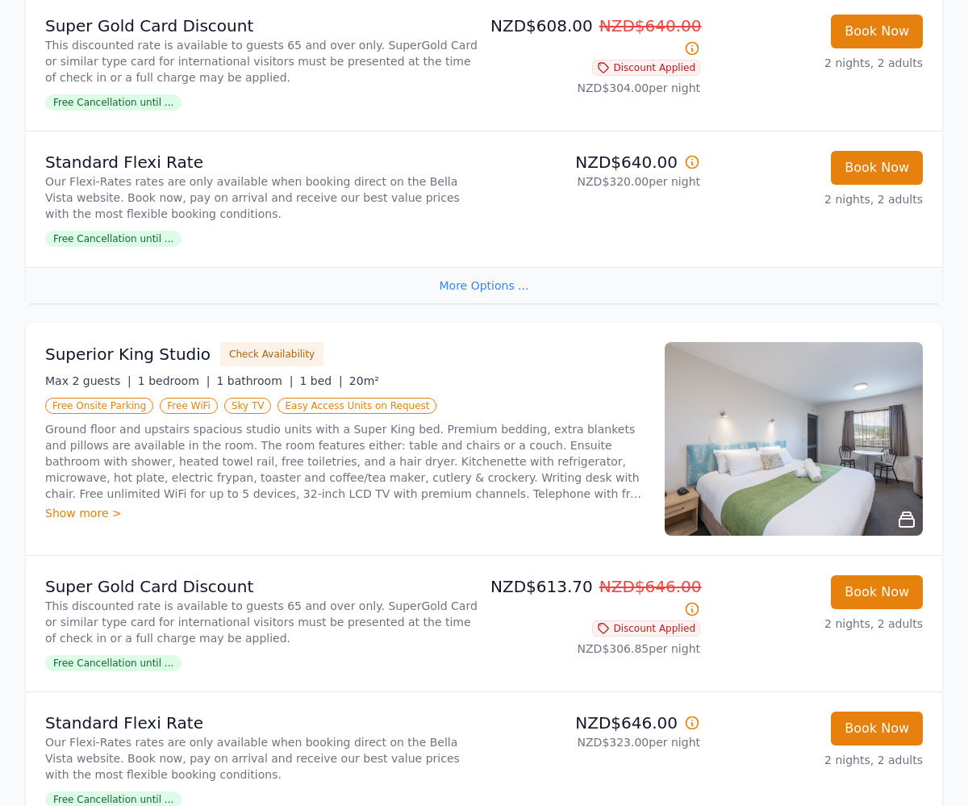
click at [754, 457] on img at bounding box center [794, 439] width 258 height 194
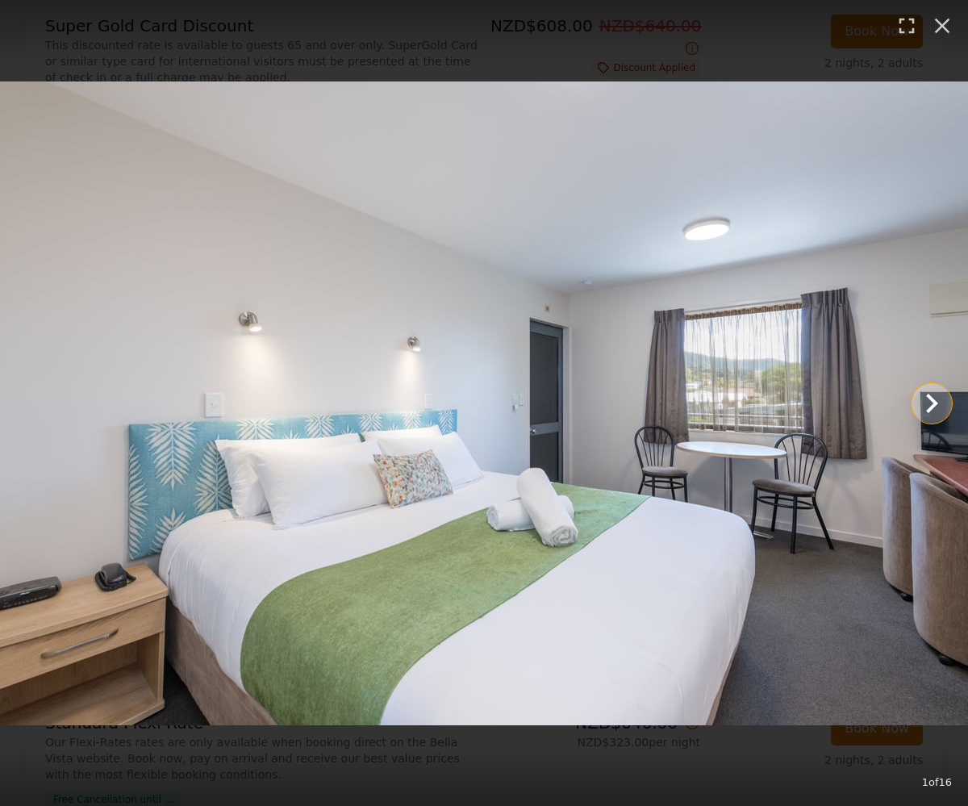
click at [936, 397] on icon "Show slide 2 of 16" at bounding box center [932, 403] width 39 height 39
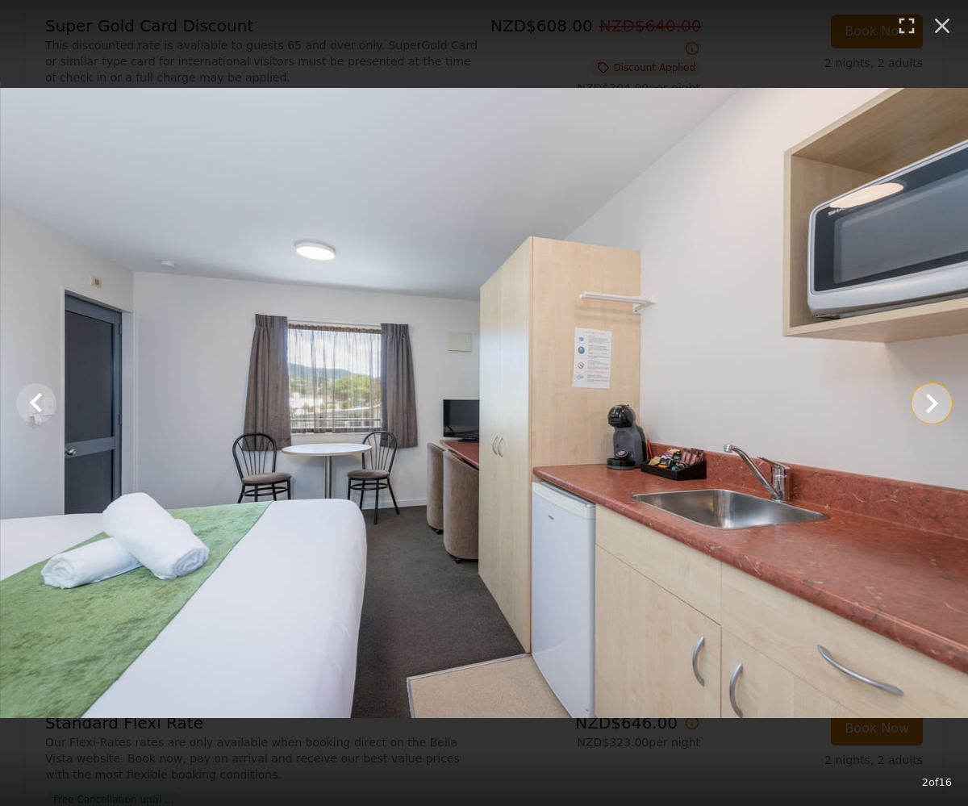
click at [936, 397] on icon "Show slide 3 of 16" at bounding box center [932, 403] width 39 height 39
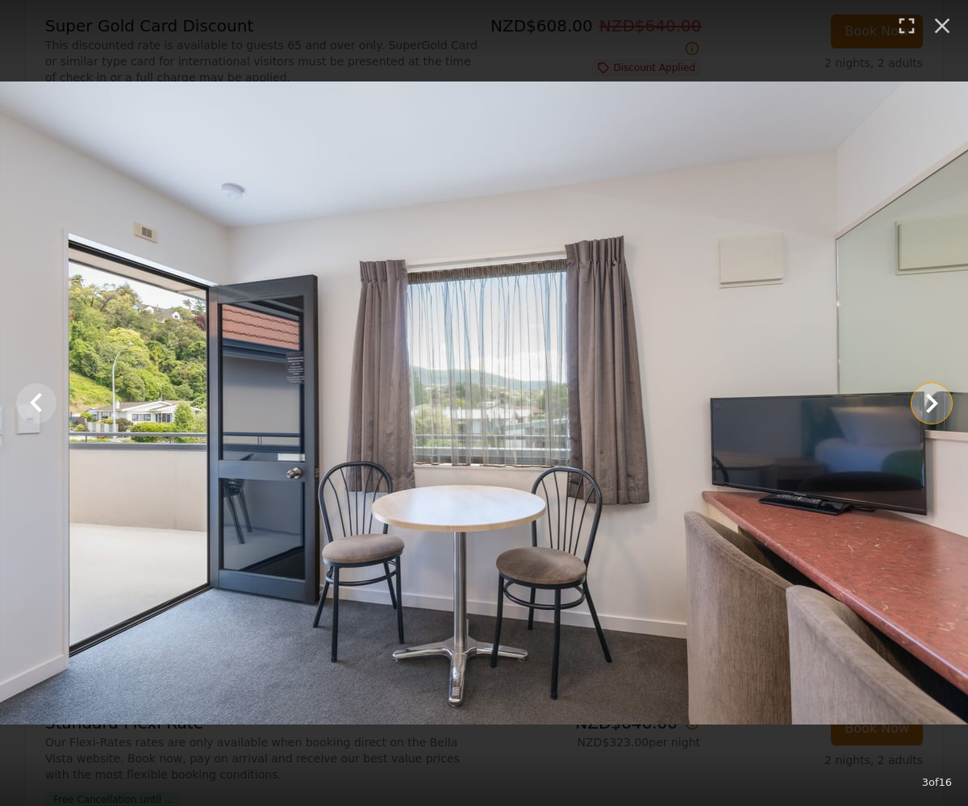
click at [936, 397] on icon "Show slide 4 of 16" at bounding box center [932, 403] width 39 height 39
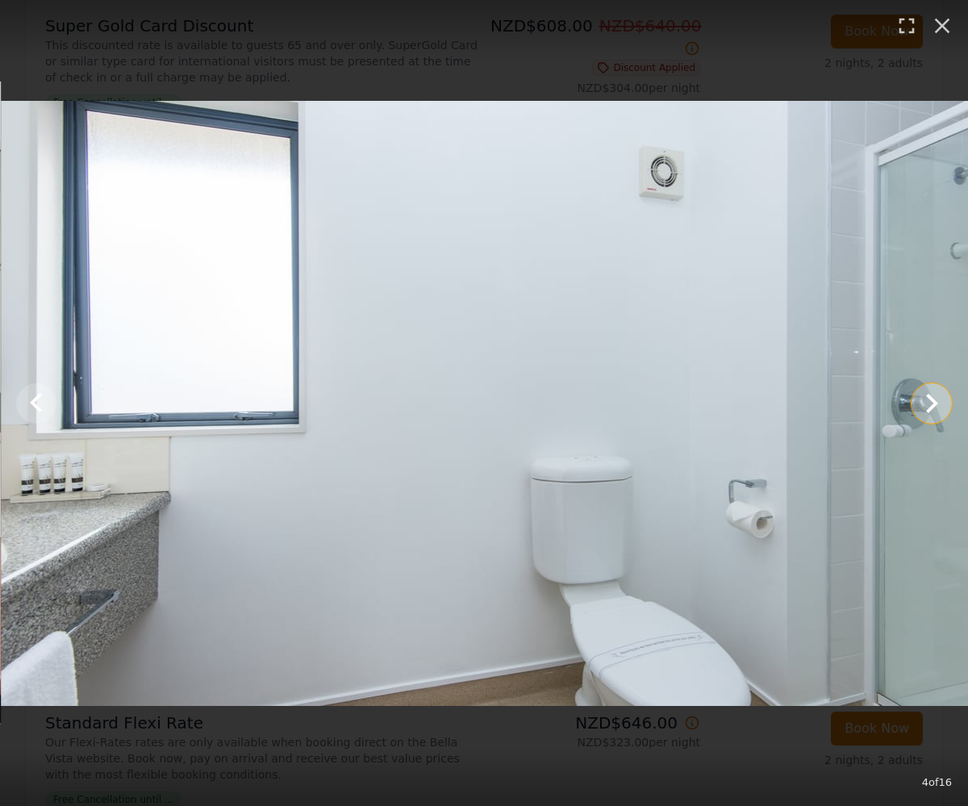
click at [936, 397] on icon "Show slide 5 of 16" at bounding box center [932, 403] width 39 height 39
